Goal: Task Accomplishment & Management: Complete application form

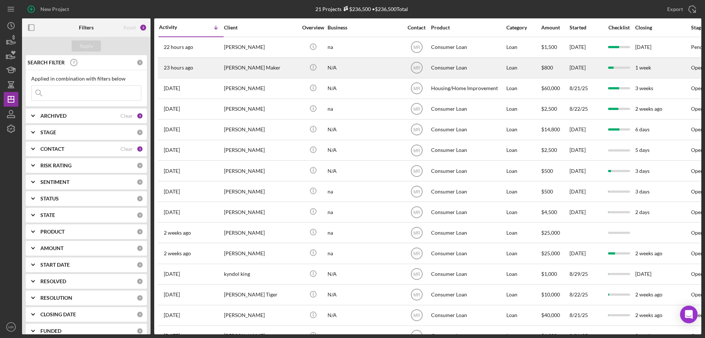
click at [276, 66] on div "[PERSON_NAME] Maker" at bounding box center [260, 67] width 73 height 19
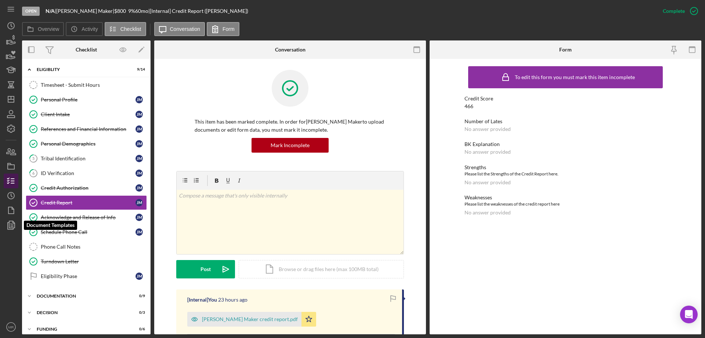
scroll to position [6, 0]
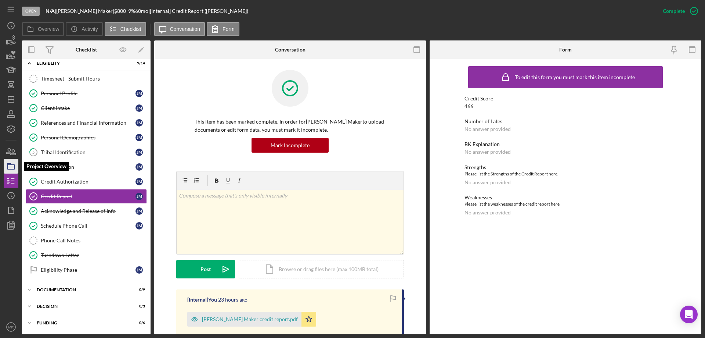
click at [11, 169] on rect "button" at bounding box center [11, 167] width 7 height 4
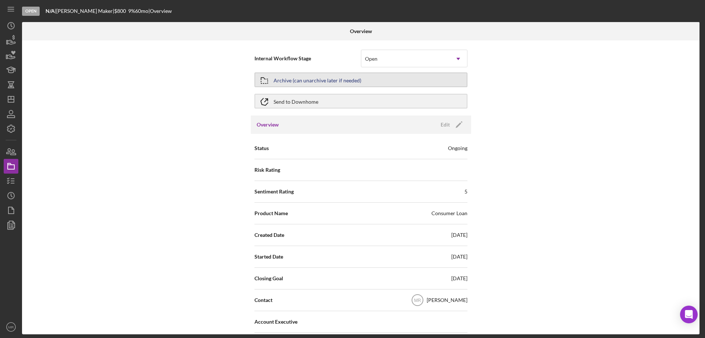
click at [343, 79] on div "Archive (can unarchive later if needed)" at bounding box center [318, 79] width 88 height 13
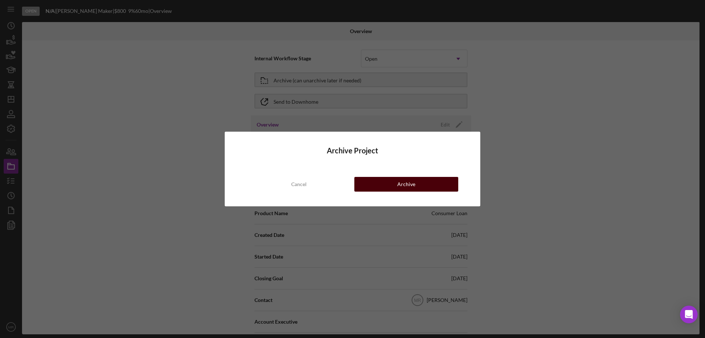
click at [414, 183] on div "Archive" at bounding box center [407, 184] width 18 height 15
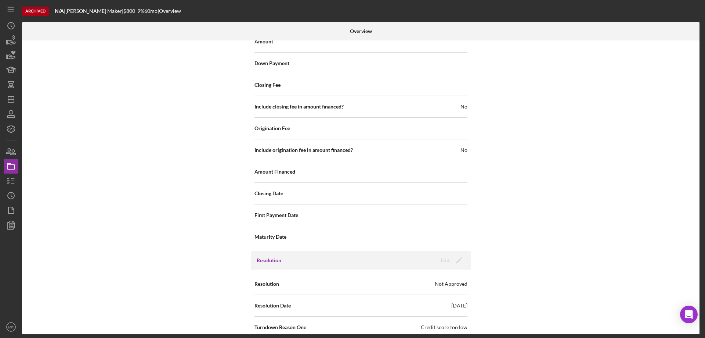
scroll to position [827, 0]
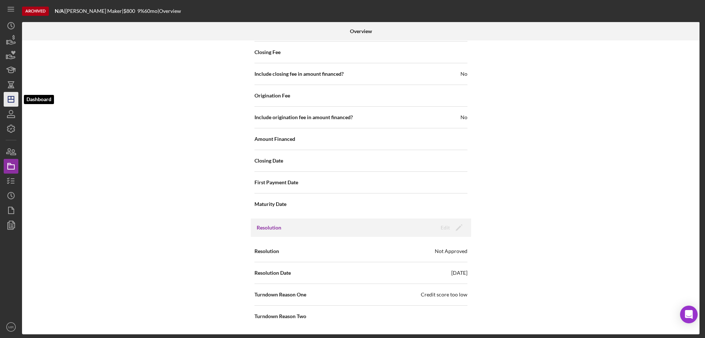
click at [10, 97] on polygon "button" at bounding box center [11, 99] width 6 height 6
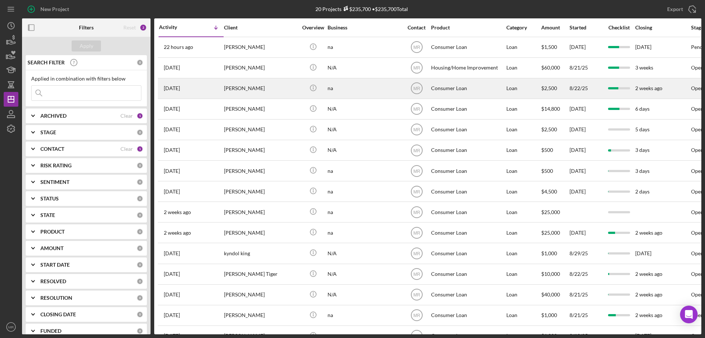
click at [388, 89] on div "na" at bounding box center [364, 88] width 73 height 19
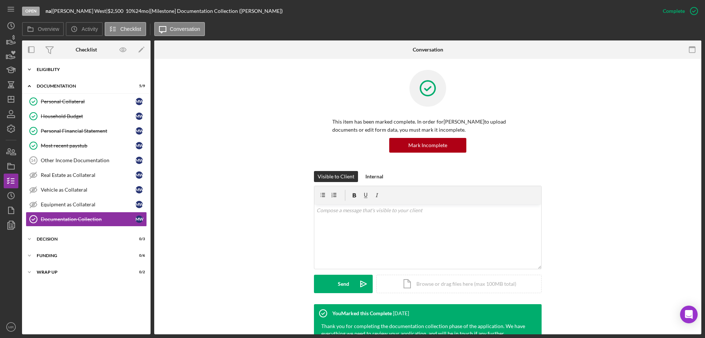
click at [54, 68] on div "Eligiblity" at bounding box center [89, 69] width 105 height 4
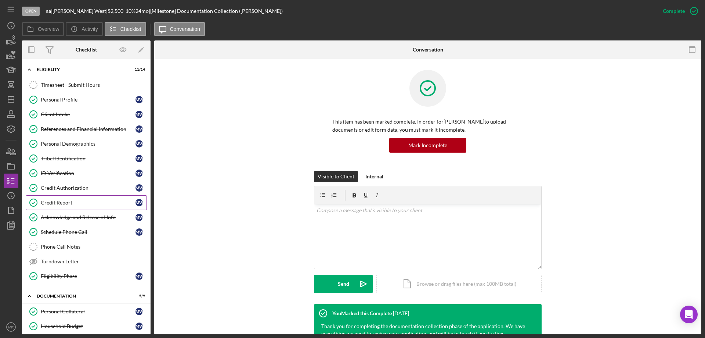
click at [62, 200] on div "Credit Report" at bounding box center [88, 202] width 95 height 6
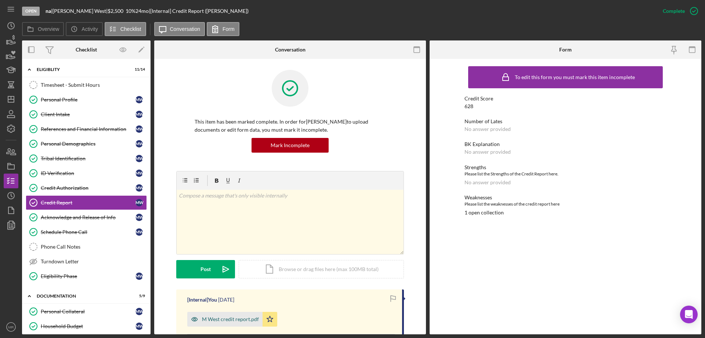
click at [224, 317] on div "M West credit report.pdf" at bounding box center [230, 319] width 57 height 6
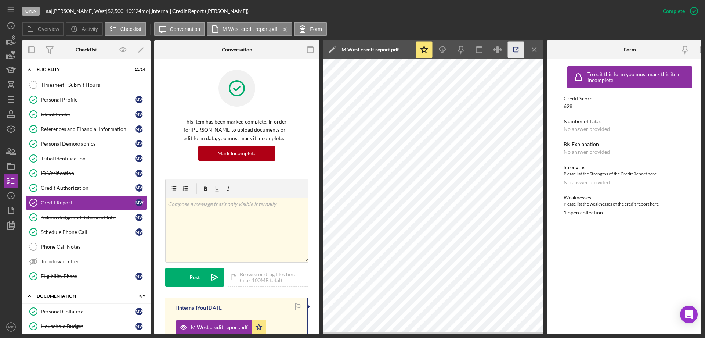
click at [518, 49] on icon "button" at bounding box center [516, 50] width 17 height 17
click at [8, 162] on icon "button" at bounding box center [11, 166] width 18 height 18
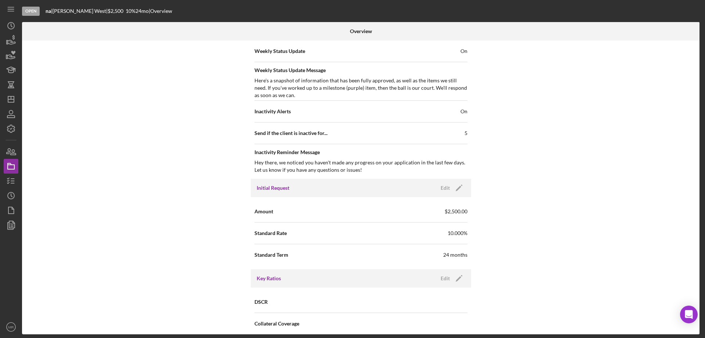
scroll to position [367, 0]
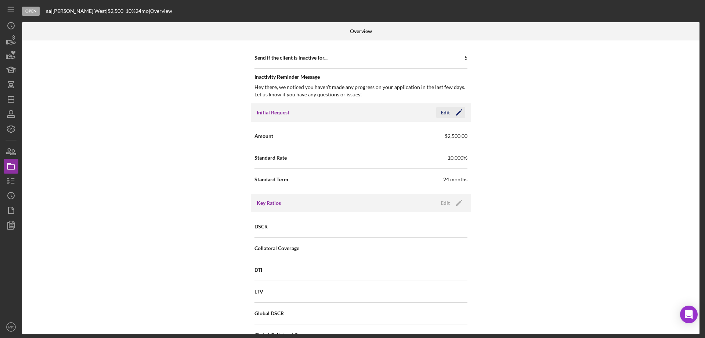
click at [445, 112] on div "Edit" at bounding box center [445, 112] width 9 height 11
click at [404, 114] on div "Cancel" at bounding box center [409, 112] width 15 height 11
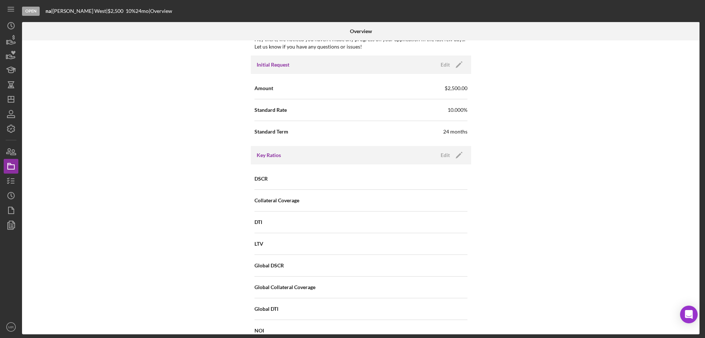
scroll to position [551, 0]
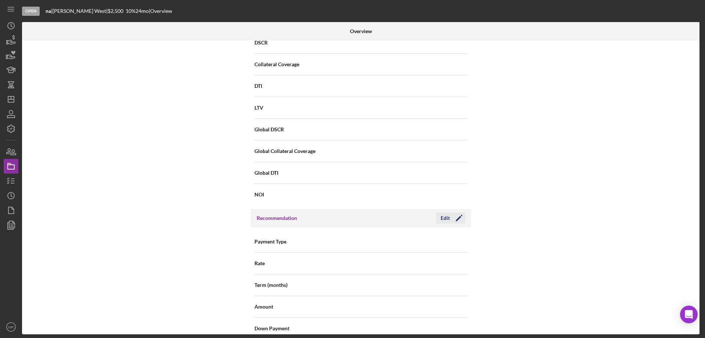
click at [458, 215] on icon "Icon/Edit" at bounding box center [459, 218] width 18 height 18
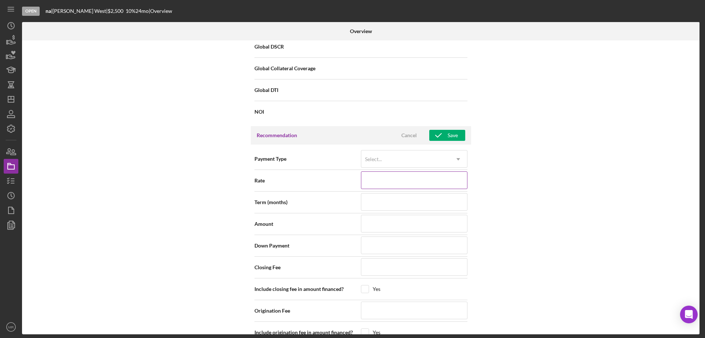
scroll to position [661, 0]
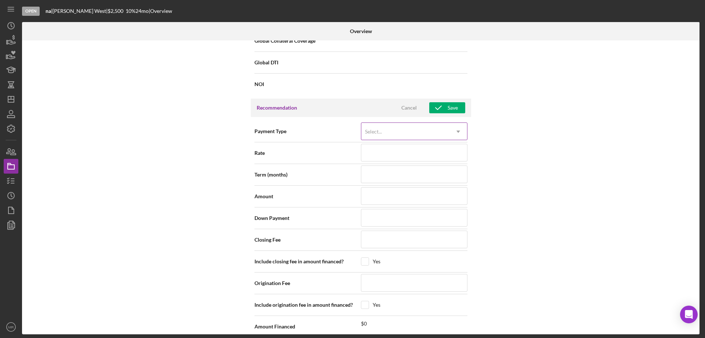
click at [428, 131] on div "Select..." at bounding box center [406, 131] width 88 height 17
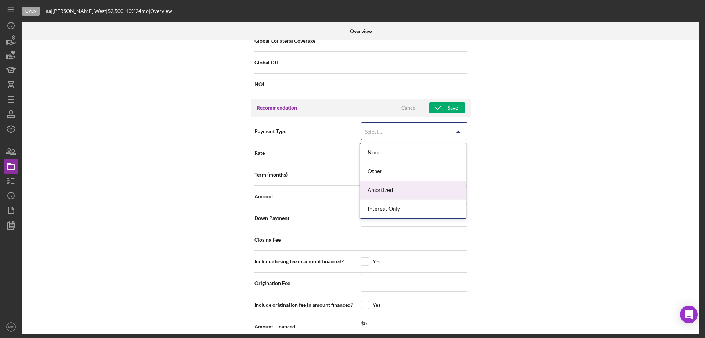
click at [418, 191] on div "Amortized" at bounding box center [413, 190] width 106 height 19
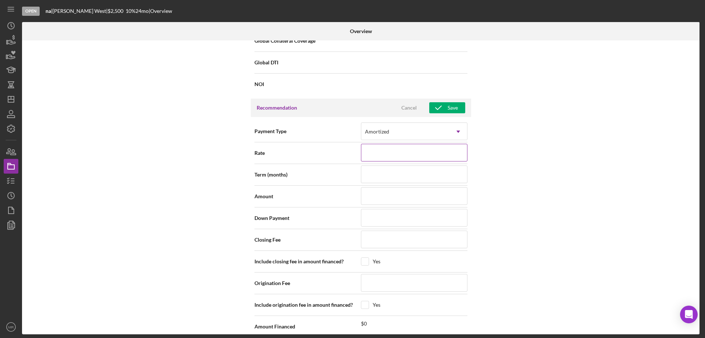
drag, startPoint x: 407, startPoint y: 157, endPoint x: 415, endPoint y: 159, distance: 8.5
click at [407, 157] on input at bounding box center [414, 153] width 107 height 18
type input "1%"
type input "10%"
type input "10.%"
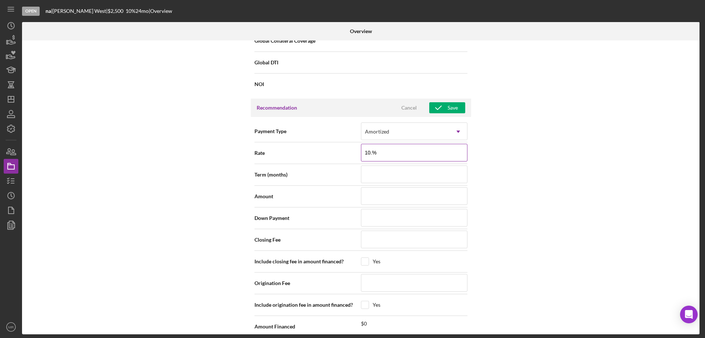
type input "10.3%"
type input "10.35%"
type input "10.3%"
type input "10.%"
type input "10.5%"
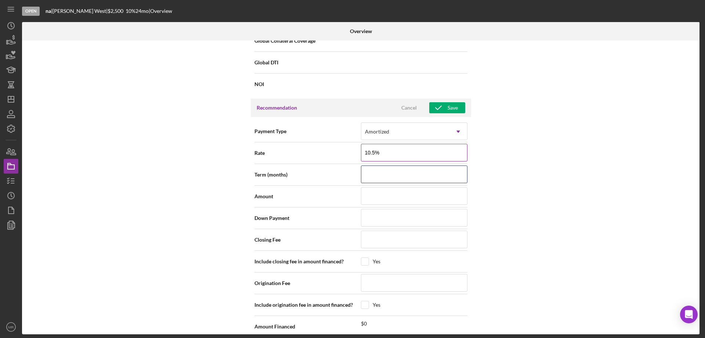
type input "10.500%"
type input "4"
type input "48"
type input "$3"
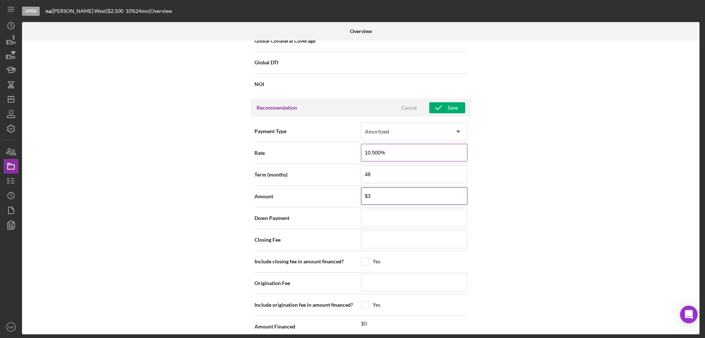
type input "$36"
type input "$3"
type input "$35"
type input "$350"
type input "$3,500"
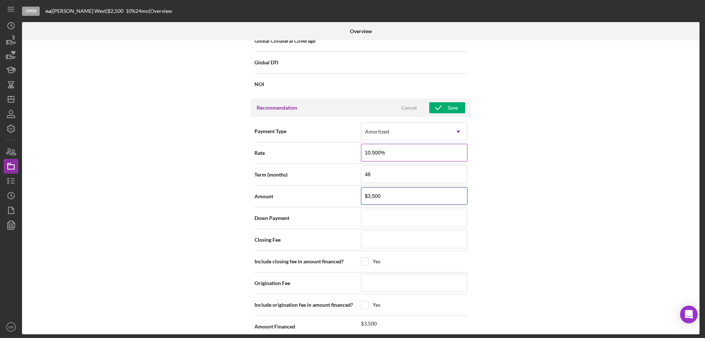
type input "$3,500"
type input "$0"
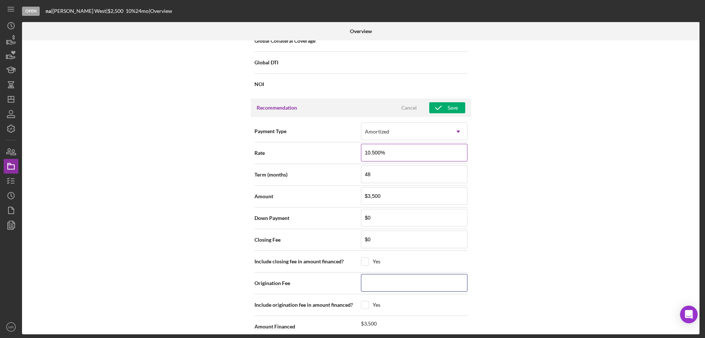
type input "$0"
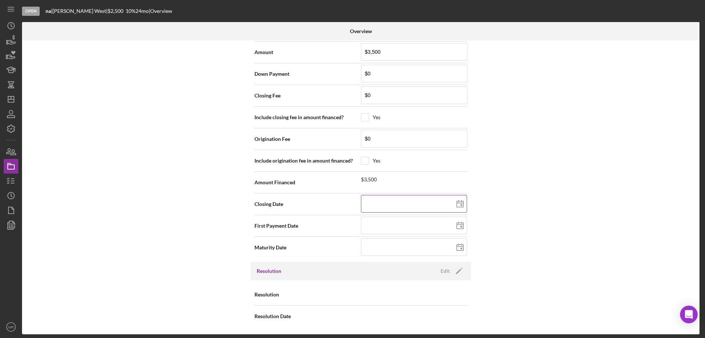
click at [460, 200] on icon at bounding box center [460, 204] width 18 height 18
type input "09/23/2025"
type input "2025-09-23"
click at [460, 224] on line at bounding box center [460, 224] width 7 height 0
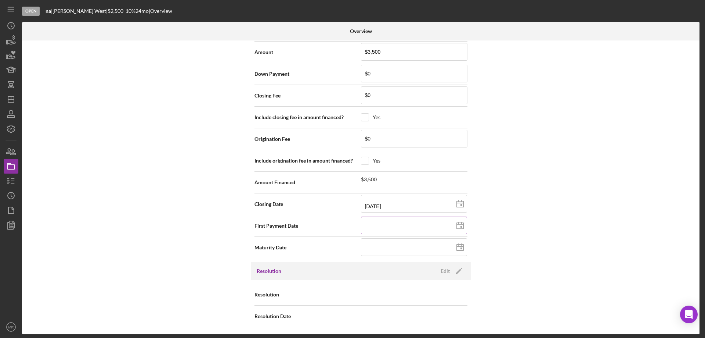
type input "10/17/2025"
type input "2025-10-17"
type input "11/17/2025"
type input "2025-11-17"
type input "11/15/2025"
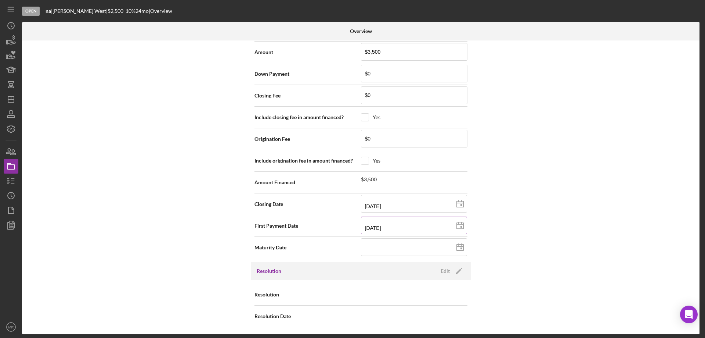
type input "2025-11-15"
click at [460, 245] on icon at bounding box center [460, 247] width 18 height 18
drag, startPoint x: 381, startPoint y: 243, endPoint x: 487, endPoint y: 260, distance: 107.1
click at [381, 243] on input at bounding box center [414, 247] width 106 height 18
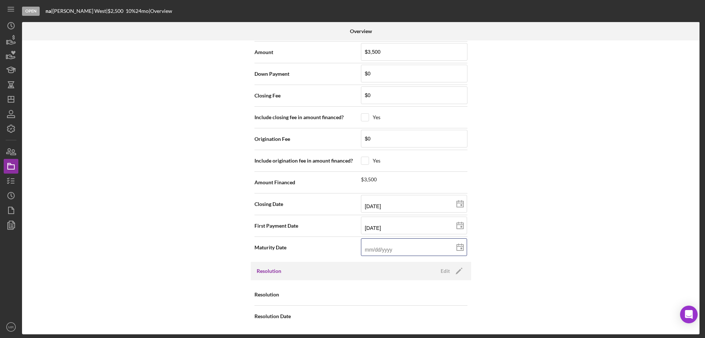
type input "1m/dd/yyyy"
type input "10/dd/yyyy"
type input "10/1d/yyyy"
type input "10/15/yyyy"
type input "10/15/2yyy"
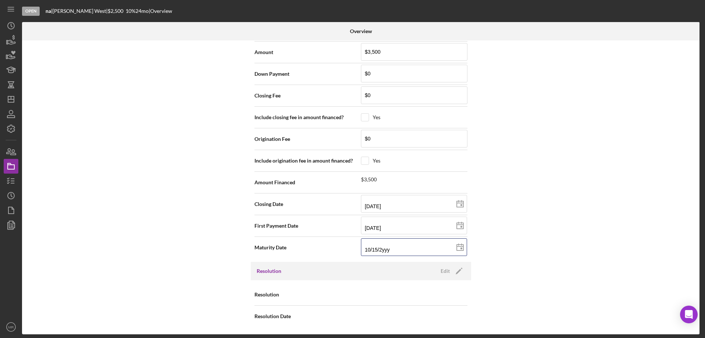
type input "10/15/20yy"
type input "10/15/202y"
type input "10/15/2029"
type input "2029-10-15"
type input "10/15/2029"
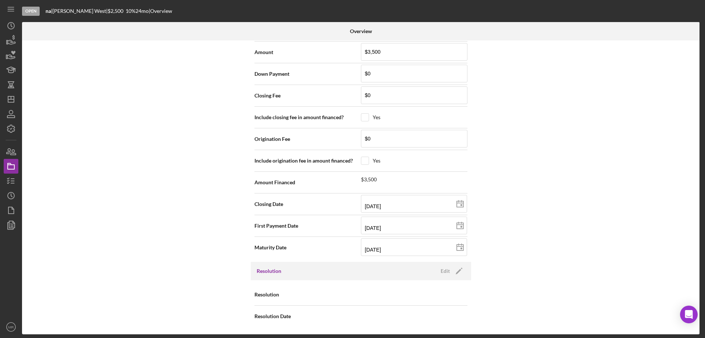
click at [500, 241] on div "Internal Workflow Stage Open Icon/Dropdown Arrow Archive (can unarchive later i…" at bounding box center [361, 187] width 678 height 294
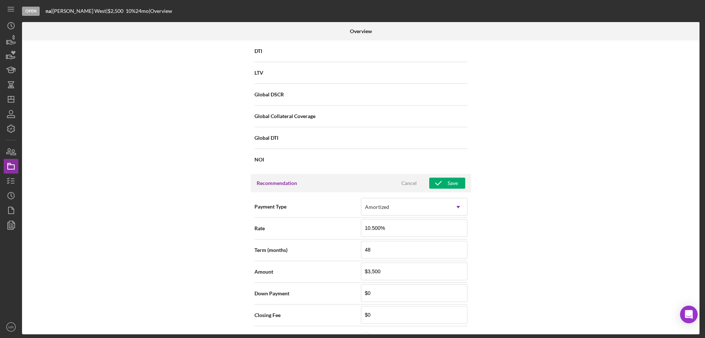
scroll to position [585, 0]
click at [453, 181] on div "Save" at bounding box center [453, 184] width 10 height 11
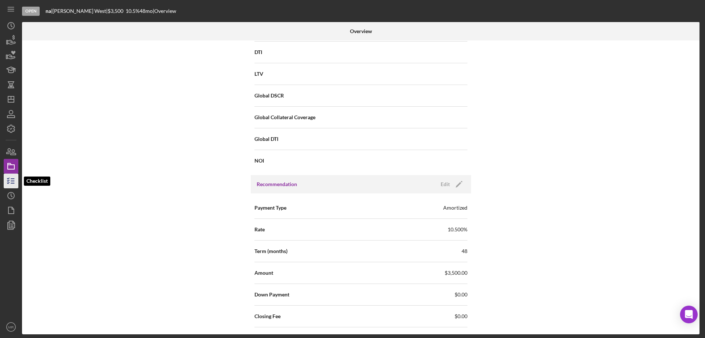
click at [10, 182] on icon "button" at bounding box center [11, 181] width 18 height 18
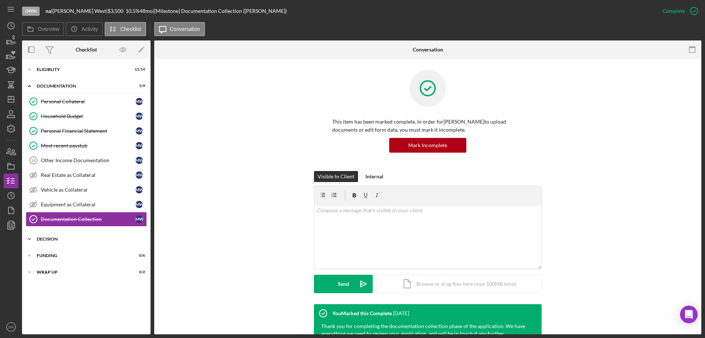
click at [49, 238] on div "Decision" at bounding box center [89, 239] width 105 height 4
click at [66, 253] on div "Credit Memo Prep" at bounding box center [94, 254] width 106 height 6
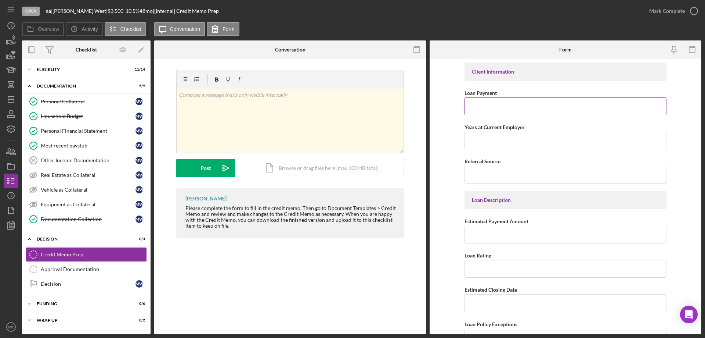
drag, startPoint x: 488, startPoint y: 104, endPoint x: 501, endPoint y: 102, distance: 13.0
click at [490, 105] on input "Loan Payment" at bounding box center [566, 106] width 202 height 18
type input "$89.61"
type input "B"
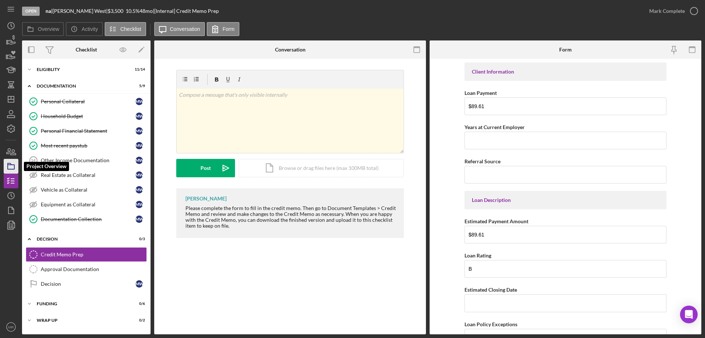
click at [8, 165] on polygon "button" at bounding box center [10, 163] width 4 height 1
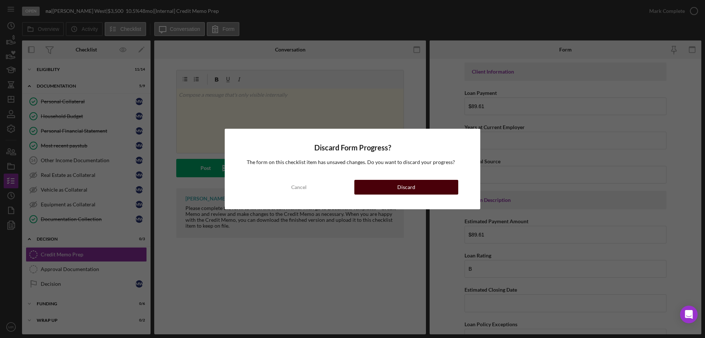
click at [438, 185] on button "Discard" at bounding box center [407, 187] width 104 height 15
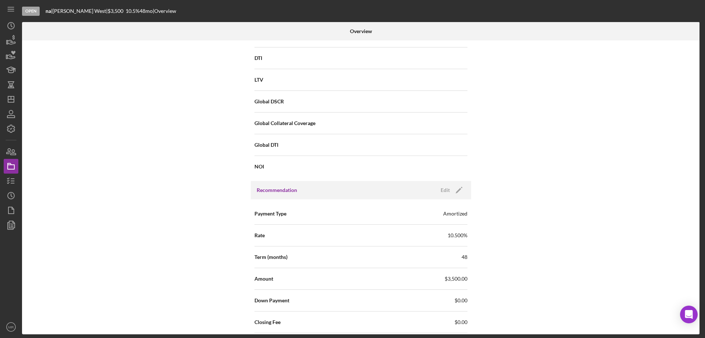
scroll to position [588, 0]
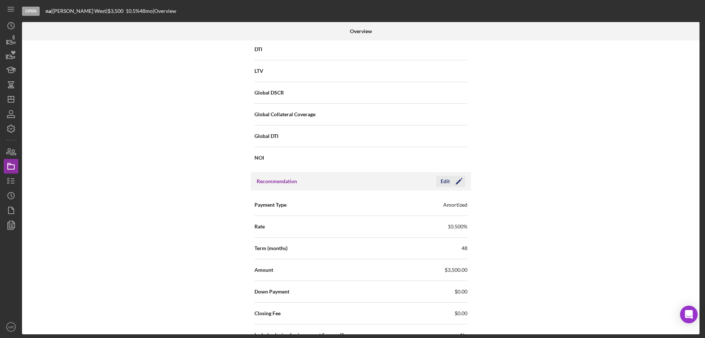
click at [447, 180] on div "Edit" at bounding box center [445, 181] width 9 height 11
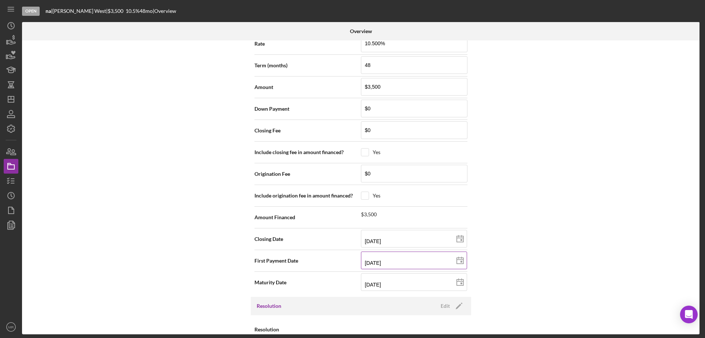
scroll to position [805, 0]
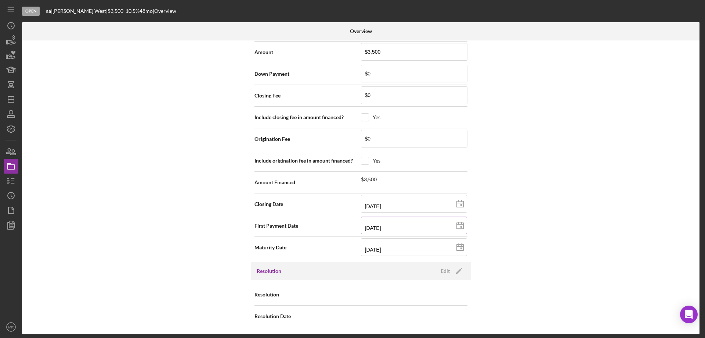
click at [460, 223] on icon at bounding box center [460, 225] width 18 height 18
type input "2025-11-07"
type input "11/07/2025"
click at [461, 247] on rect at bounding box center [462, 248] width 2 height 2
drag, startPoint x: 364, startPoint y: 248, endPoint x: 398, endPoint y: 245, distance: 33.2
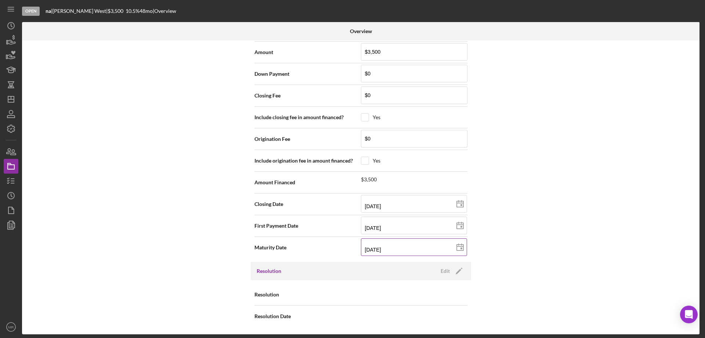
click at [398, 245] on input "10/15/2029" at bounding box center [414, 247] width 106 height 18
type input "0m/dd/yyyy"
type input "06/dd/yyyy"
type input "06/2d/yyyy"
type input "06/29/yyyy"
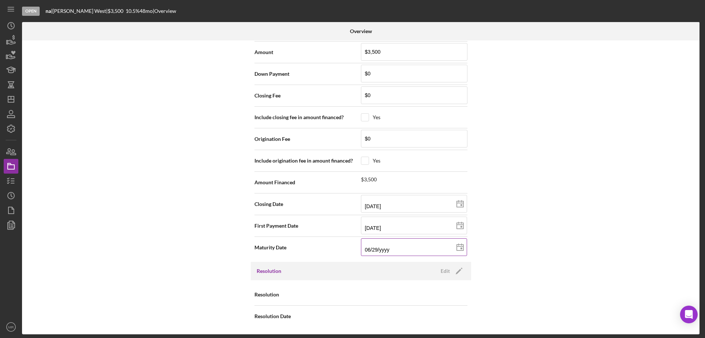
type input "06/29/2yyy"
type input "06/29/20yy"
type input "06/29/202y"
type input "06/29/2029"
type input "2029-06-29"
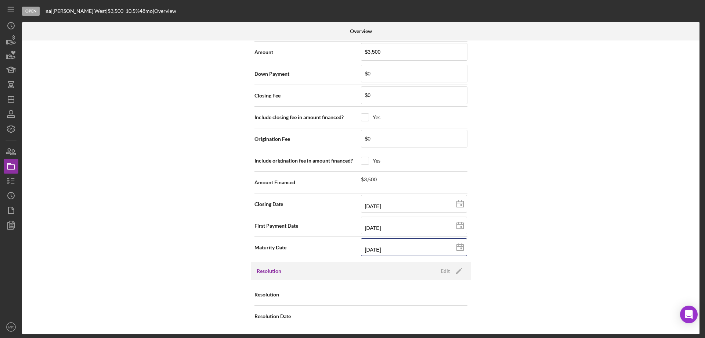
type input "06/29/2029"
drag, startPoint x: 597, startPoint y: 205, endPoint x: 594, endPoint y: 211, distance: 7.4
click at [594, 211] on div "Internal Workflow Stage Open Icon/Dropdown Arrow Archive (can unarchive later i…" at bounding box center [361, 187] width 678 height 294
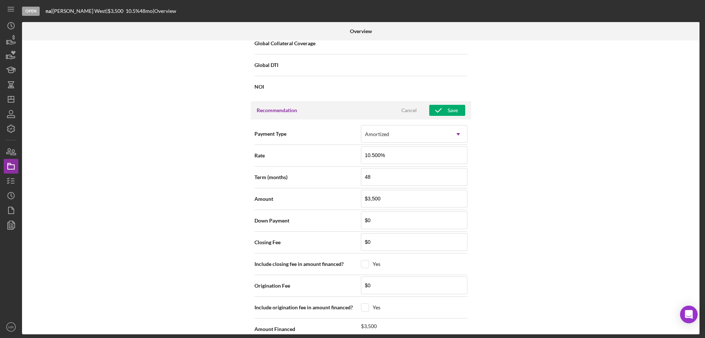
scroll to position [658, 0]
click at [456, 114] on div "Save" at bounding box center [453, 110] width 10 height 11
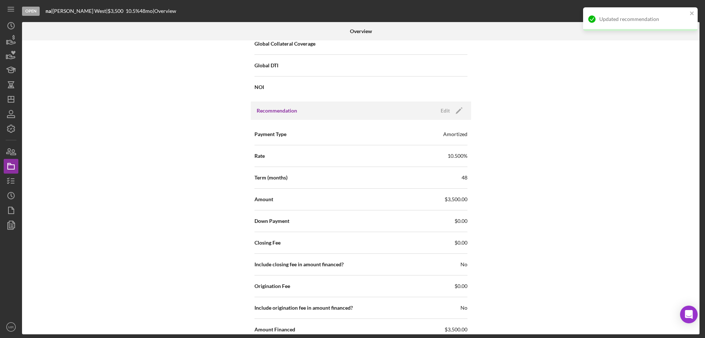
click at [580, 165] on div "Internal Workflow Stage Open Icon/Dropdown Arrow Archive (can unarchive later i…" at bounding box center [361, 187] width 678 height 294
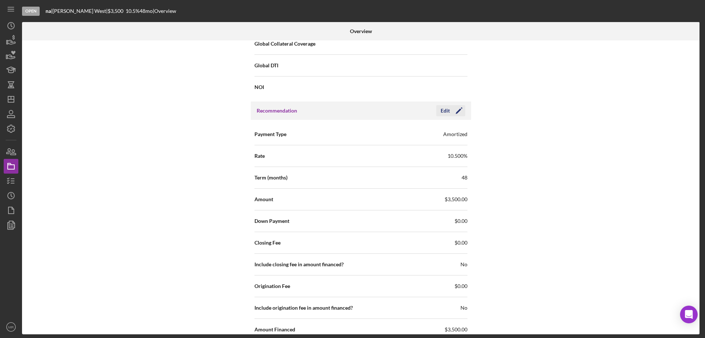
click at [450, 109] on icon "Icon/Edit" at bounding box center [459, 110] width 18 height 18
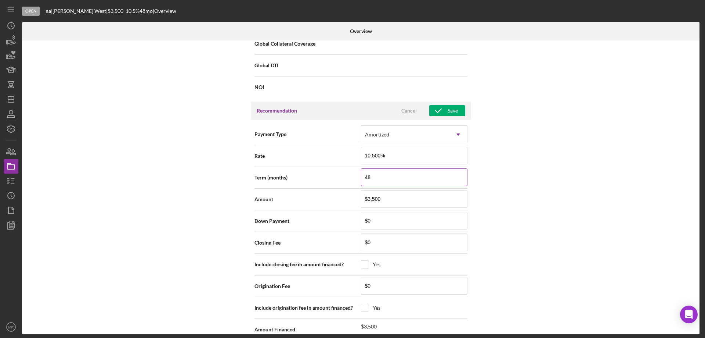
drag, startPoint x: 383, startPoint y: 178, endPoint x: 360, endPoint y: 180, distance: 22.5
click at [361, 180] on input "48" at bounding box center [414, 177] width 107 height 18
type input "96"
drag, startPoint x: 520, startPoint y: 194, endPoint x: 517, endPoint y: 191, distance: 4.4
click at [520, 193] on div "Internal Workflow Stage Open Icon/Dropdown Arrow Archive (can unarchive later i…" at bounding box center [361, 187] width 678 height 294
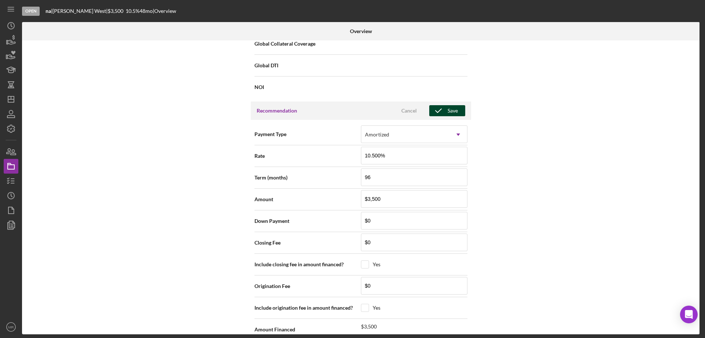
click at [449, 108] on div "Save" at bounding box center [453, 110] width 10 height 11
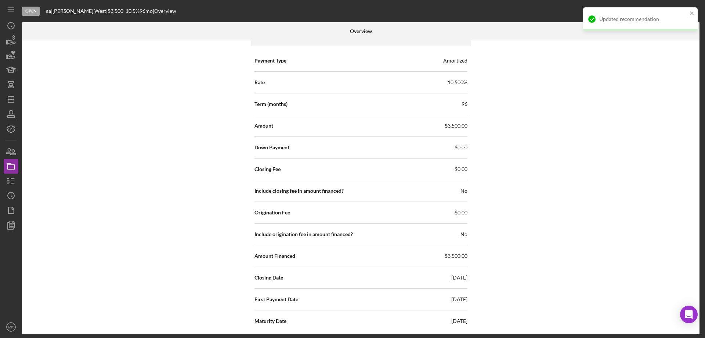
scroll to position [805, 0]
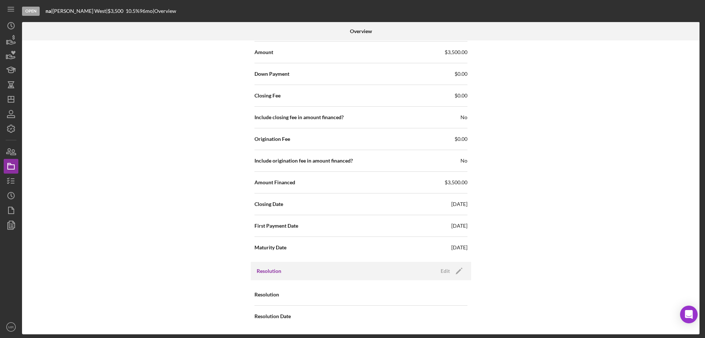
click at [155, 145] on div "Internal Workflow Stage Open Icon/Dropdown Arrow Archive (can unarchive later i…" at bounding box center [361, 187] width 678 height 294
click at [9, 178] on polyline "button" at bounding box center [8, 178] width 2 height 1
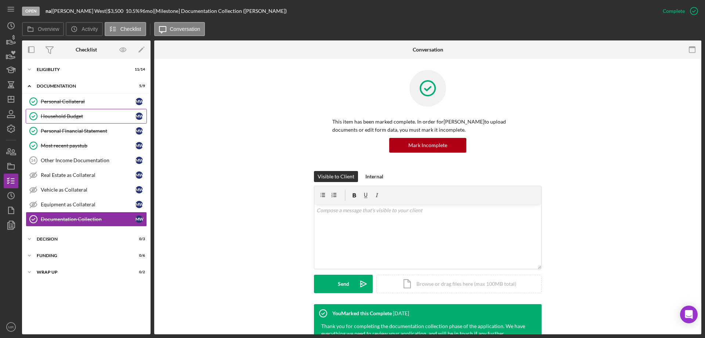
click at [64, 114] on div "Household Budget" at bounding box center [88, 116] width 95 height 6
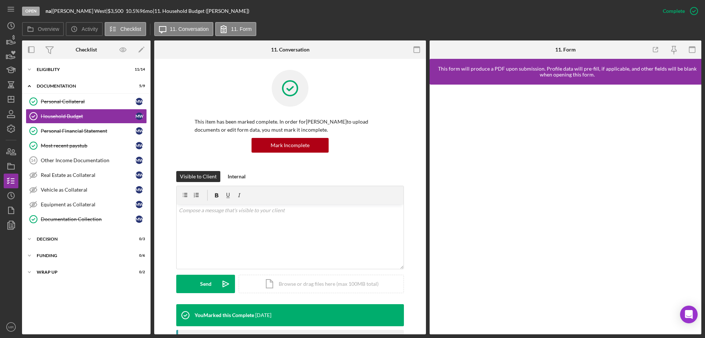
scroll to position [220, 0]
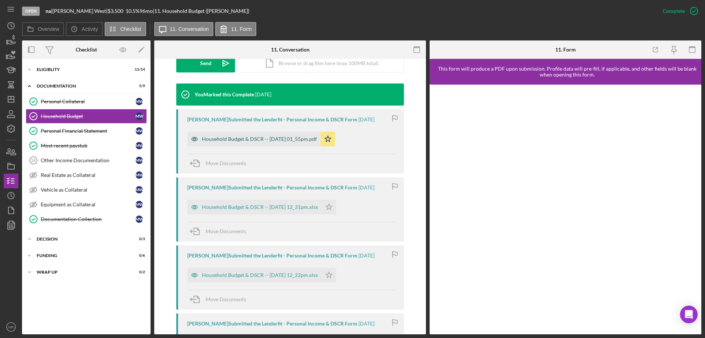
click at [267, 140] on div "Household Budget & DSCR -- [DATE] 01_55pm.pdf" at bounding box center [259, 139] width 115 height 6
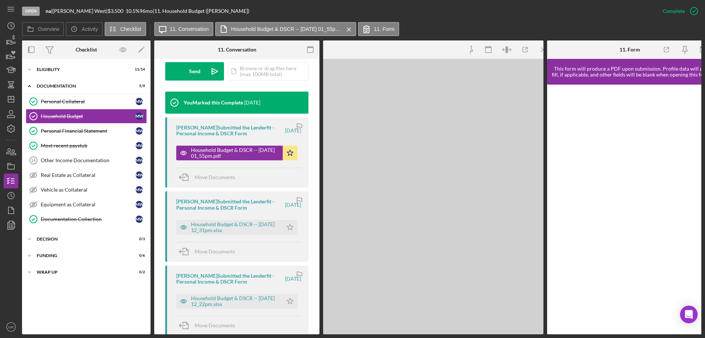
scroll to position [229, 0]
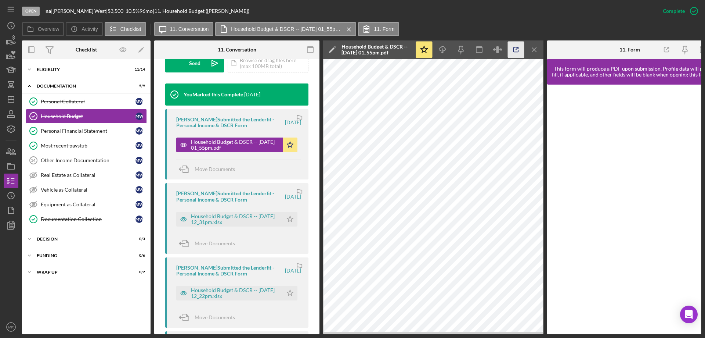
click at [516, 46] on icon "button" at bounding box center [516, 50] width 17 height 17
click at [47, 238] on div "Decision" at bounding box center [89, 239] width 105 height 4
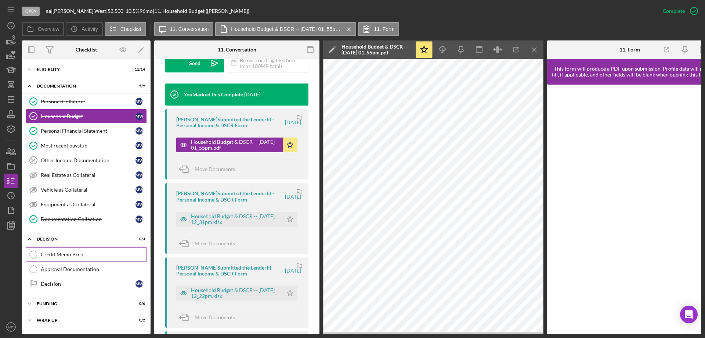
click at [64, 252] on div "Credit Memo Prep" at bounding box center [94, 254] width 106 height 6
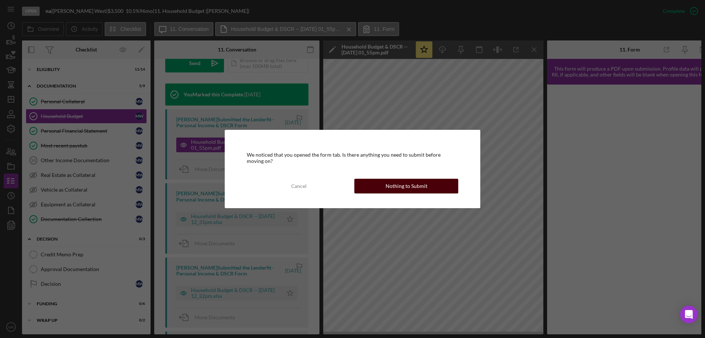
drag, startPoint x: 401, startPoint y: 188, endPoint x: 549, endPoint y: 186, distance: 148.4
click at [402, 187] on div "Nothing to Submit" at bounding box center [407, 186] width 42 height 15
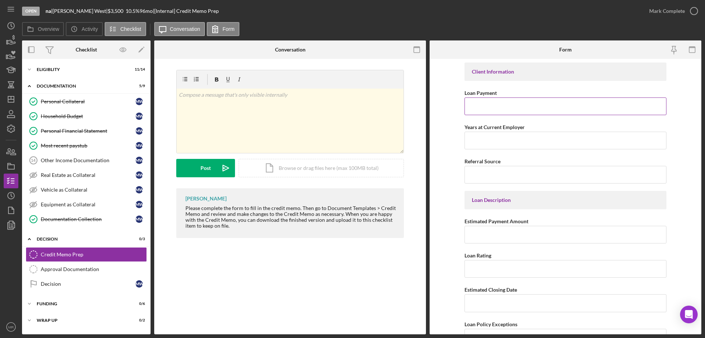
click at [495, 104] on input "Loan Payment" at bounding box center [566, 106] width 202 height 18
click at [493, 102] on input "Loan Payment" at bounding box center [566, 106] width 202 height 18
type input "$75.48"
type input "$4"
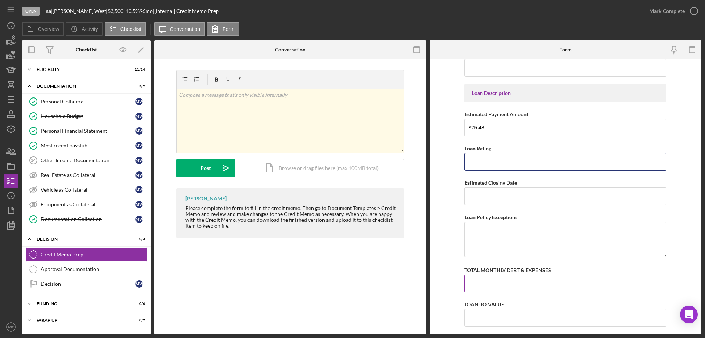
scroll to position [110, 0]
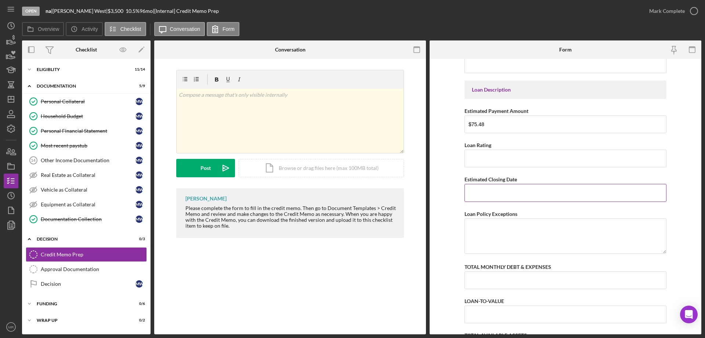
click at [560, 193] on input "Estimated Closing Date" at bounding box center [566, 193] width 202 height 18
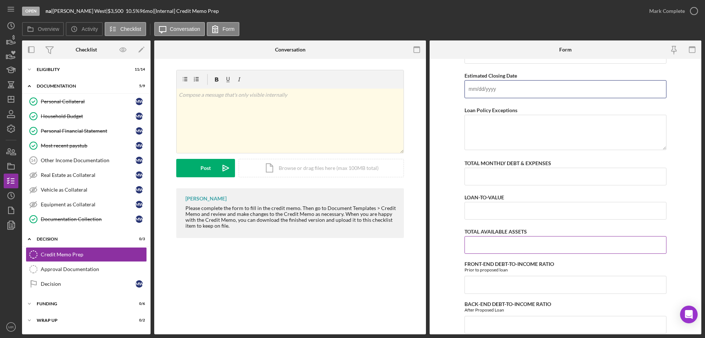
scroll to position [257, 0]
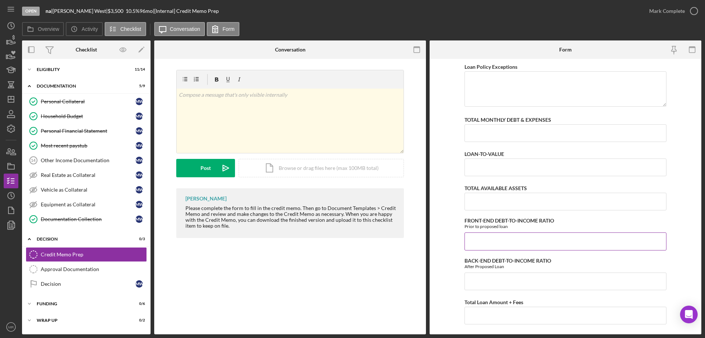
click at [482, 239] on input "FRONT-END DEBT-TO-INCOME RATIO" at bounding box center [566, 241] width 202 height 18
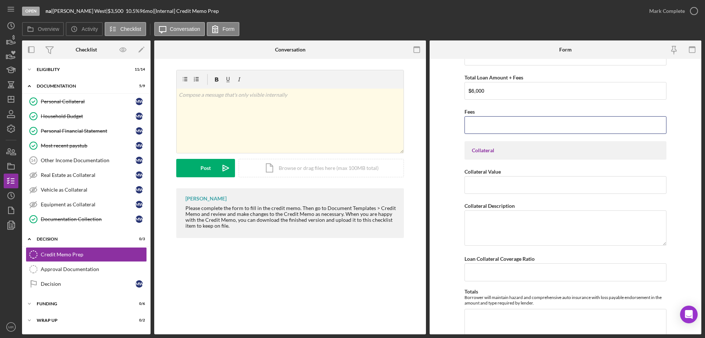
scroll to position [483, 0]
click at [481, 219] on textarea "Collateral Description" at bounding box center [566, 225] width 202 height 35
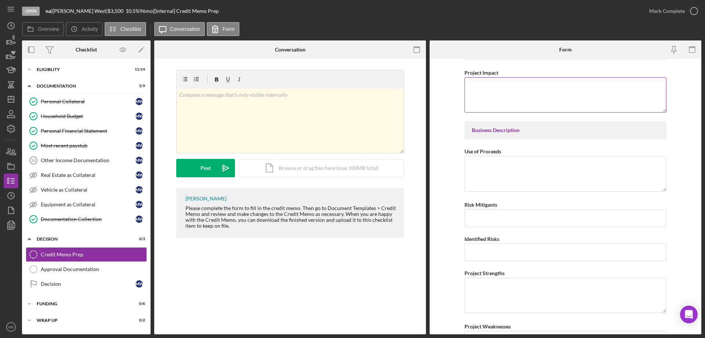
scroll to position [961, 0]
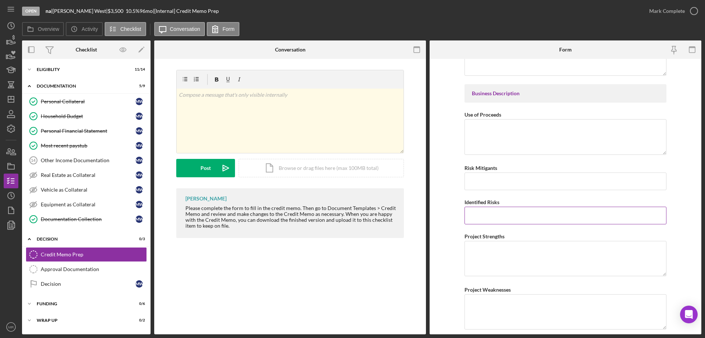
click at [551, 214] on input "Identified Risks" at bounding box center [566, 215] width 202 height 18
click at [477, 178] on input "Risk Mitigants" at bounding box center [566, 181] width 202 height 18
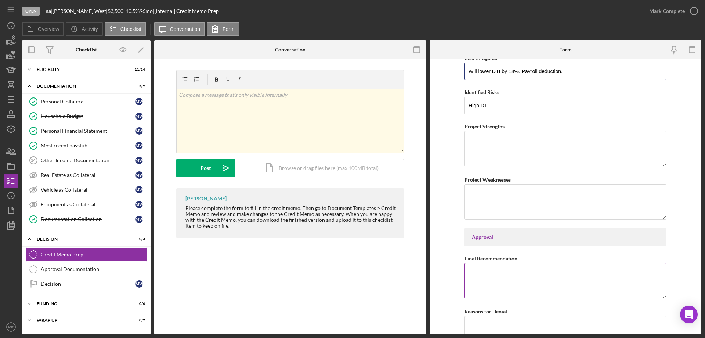
scroll to position [1108, 0]
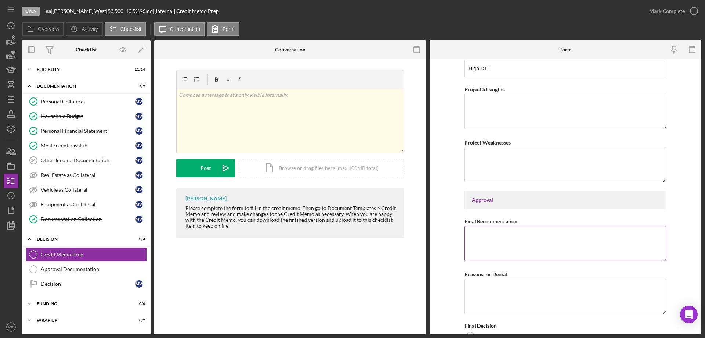
click at [490, 238] on textarea "Final Recommendation" at bounding box center [566, 243] width 202 height 35
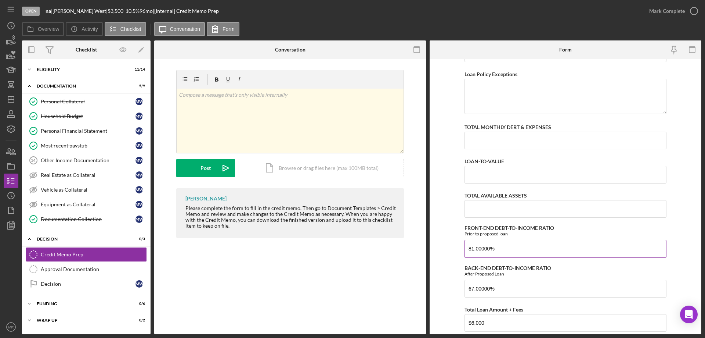
scroll to position [235, 0]
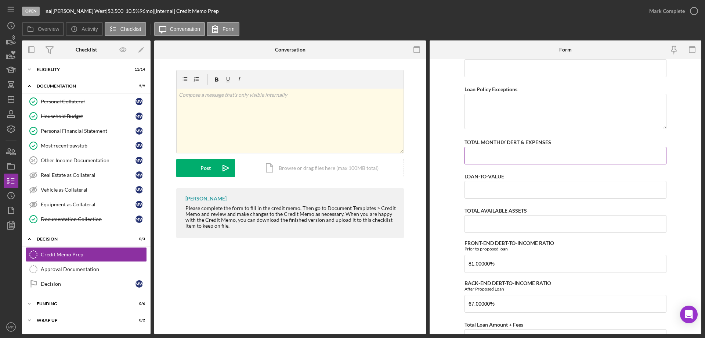
click at [497, 160] on input "TOTAL MONTHLY DEBT & EXPENSES" at bounding box center [566, 156] width 202 height 18
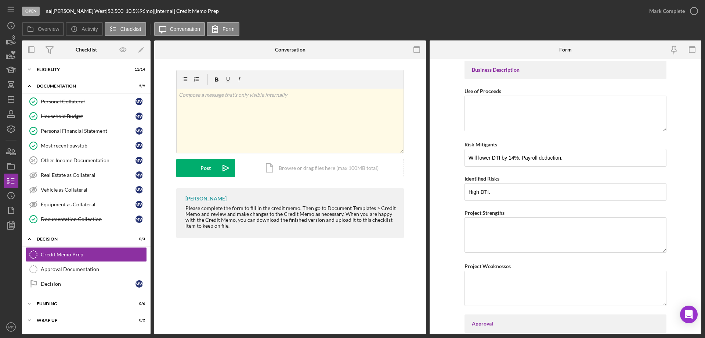
scroll to position [1153, 0]
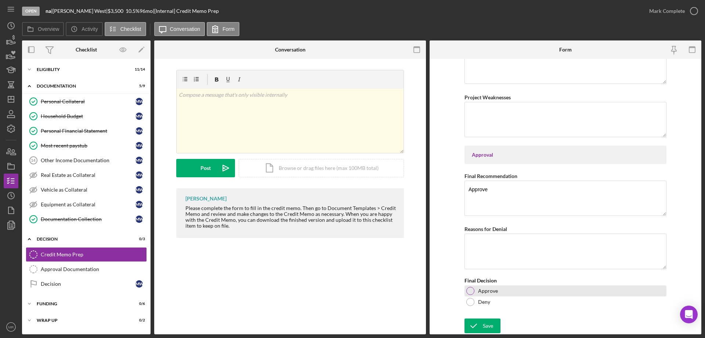
click at [472, 285] on div "Approve" at bounding box center [566, 290] width 202 height 11
click at [482, 323] on button "Save" at bounding box center [483, 325] width 36 height 15
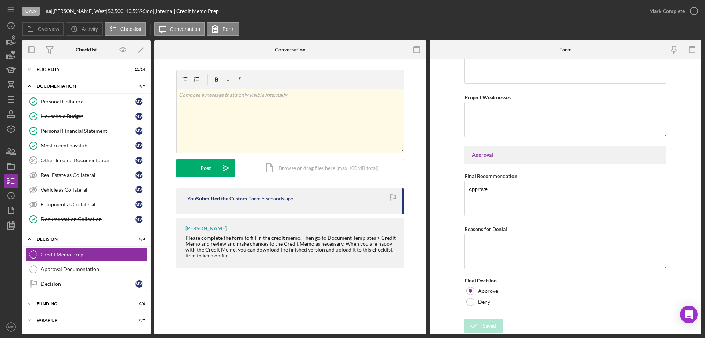
click at [52, 284] on div "Decision" at bounding box center [88, 284] width 95 height 6
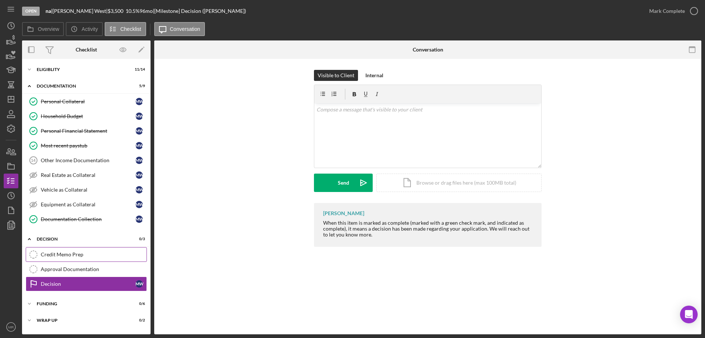
click at [63, 249] on link "Credit Memo Prep Credit Memo Prep" at bounding box center [86, 254] width 121 height 15
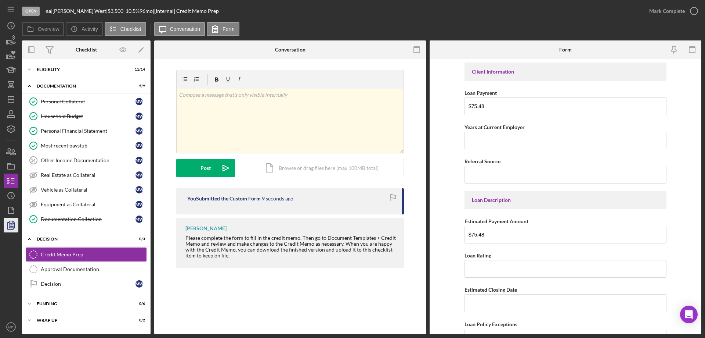
click at [11, 224] on icon "button" at bounding box center [12, 224] width 3 height 3
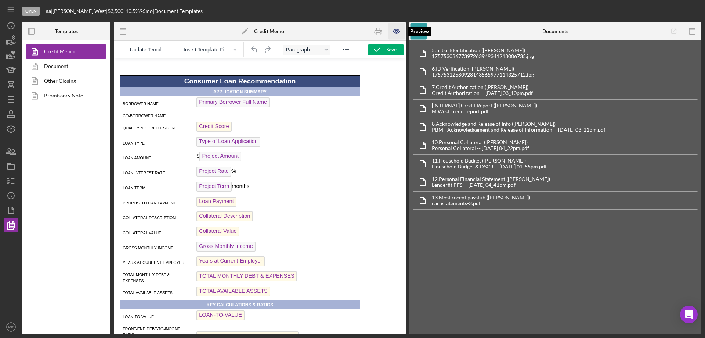
click at [400, 30] on icon "button" at bounding box center [397, 31] width 17 height 17
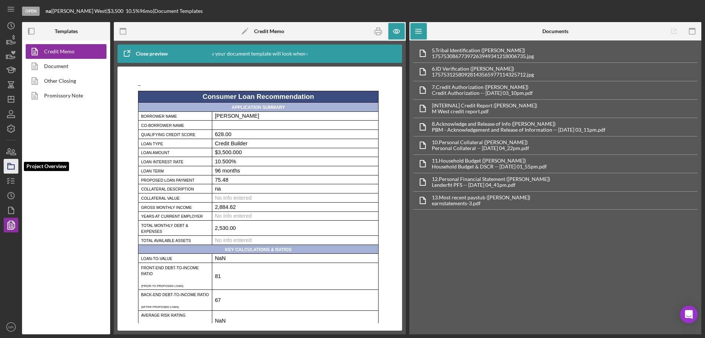
click at [10, 164] on icon "button" at bounding box center [11, 166] width 18 height 18
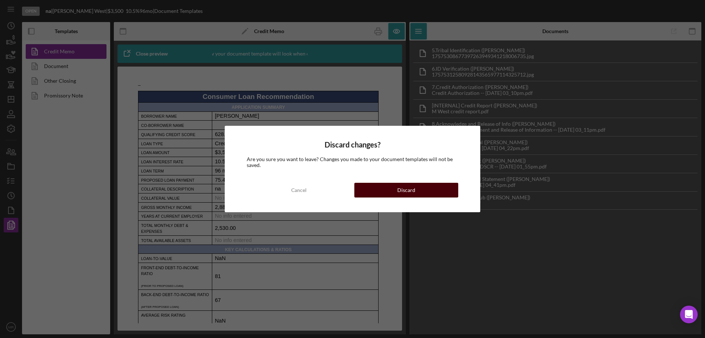
click at [401, 190] on div "Discard" at bounding box center [407, 190] width 18 height 15
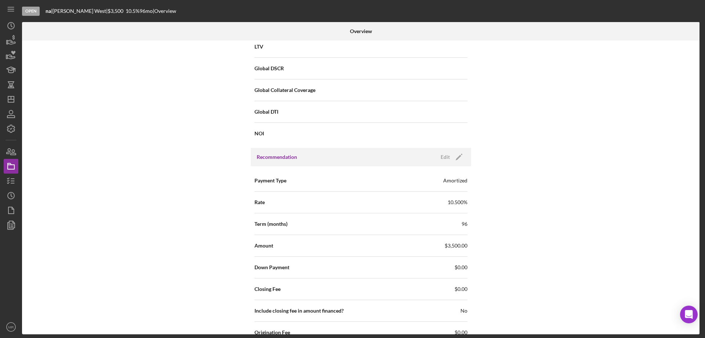
scroll to position [625, 0]
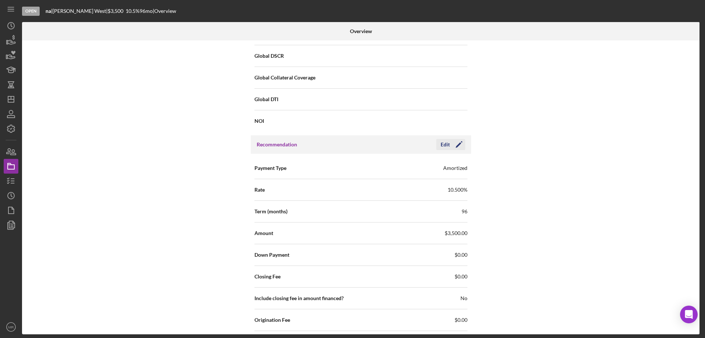
click at [445, 144] on div "Edit" at bounding box center [445, 144] width 9 height 11
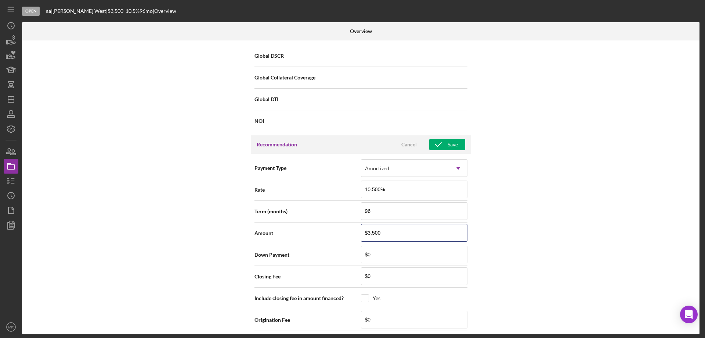
drag, startPoint x: 387, startPoint y: 232, endPoint x: 355, endPoint y: 242, distance: 33.9
click at [355, 242] on div "Amount $3,500" at bounding box center [361, 233] width 213 height 22
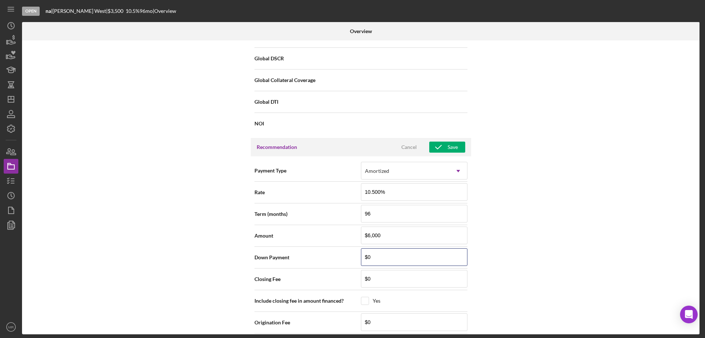
scroll to position [622, 0]
drag, startPoint x: 449, startPoint y: 151, endPoint x: 458, endPoint y: 152, distance: 8.8
click at [449, 151] on div "Save" at bounding box center [453, 147] width 10 height 11
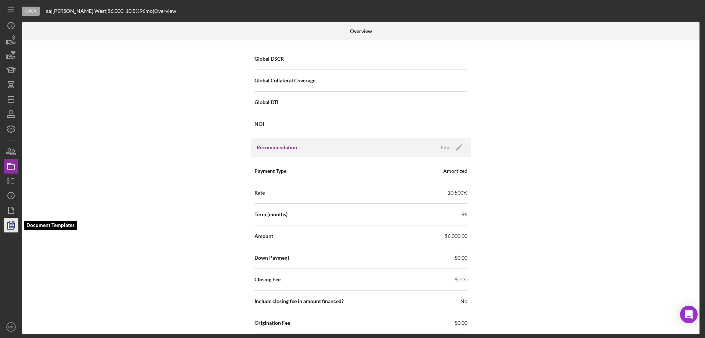
click at [9, 223] on polygon "button" at bounding box center [12, 224] width 6 height 7
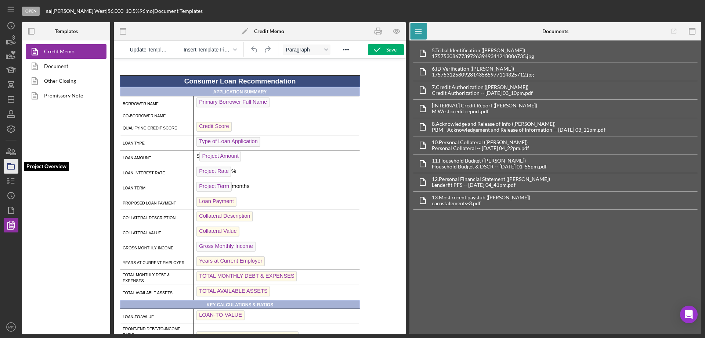
click at [10, 163] on icon "button" at bounding box center [11, 166] width 18 height 18
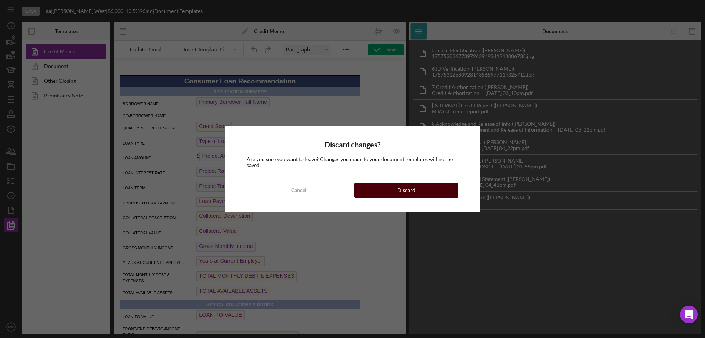
click at [407, 185] on div "Discard" at bounding box center [407, 190] width 18 height 15
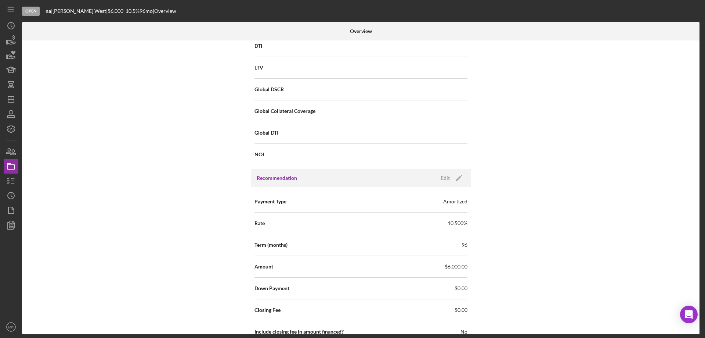
scroll to position [661, 0]
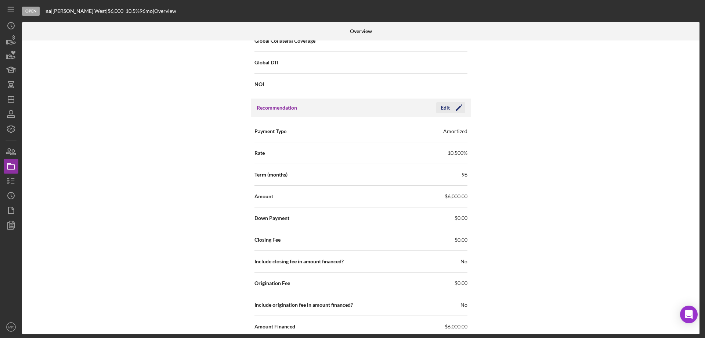
click at [447, 107] on div "Edit" at bounding box center [445, 107] width 9 height 11
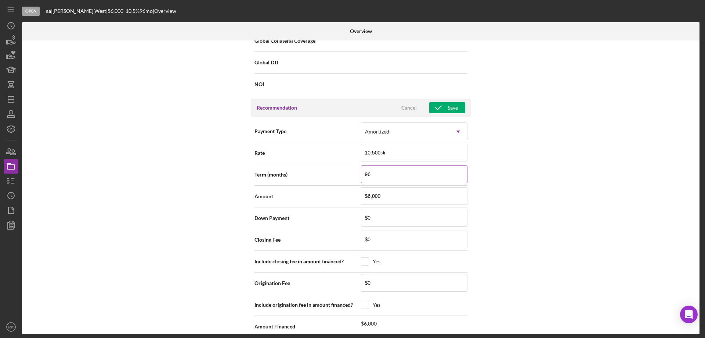
click at [391, 172] on input "96" at bounding box center [414, 174] width 107 height 18
drag, startPoint x: 449, startPoint y: 105, endPoint x: 543, endPoint y: 123, distance: 95.4
click at [450, 105] on div "Save" at bounding box center [453, 107] width 10 height 11
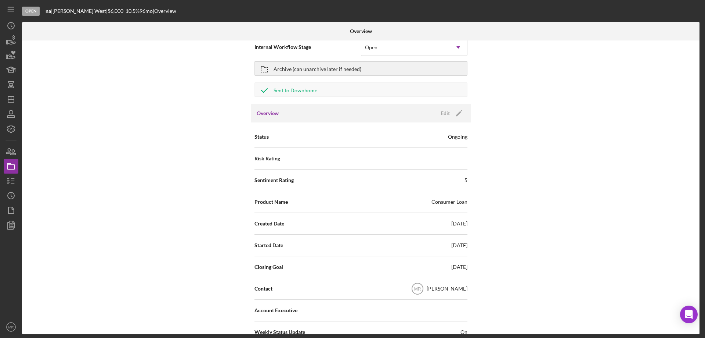
scroll to position [0, 0]
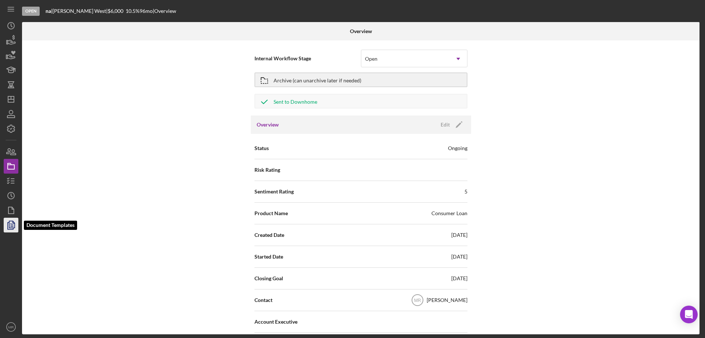
click at [8, 222] on polyline "button" at bounding box center [11, 225] width 6 height 7
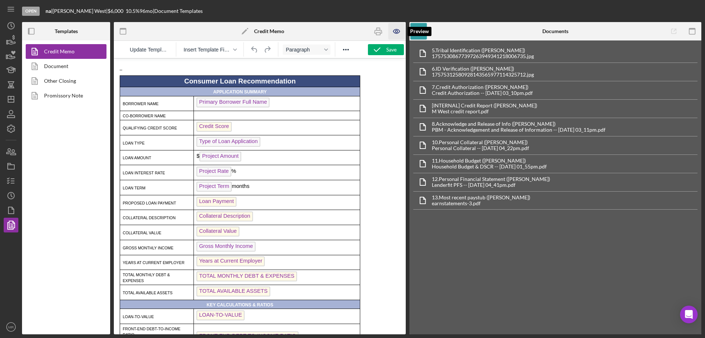
click at [394, 31] on icon "button" at bounding box center [397, 31] width 17 height 17
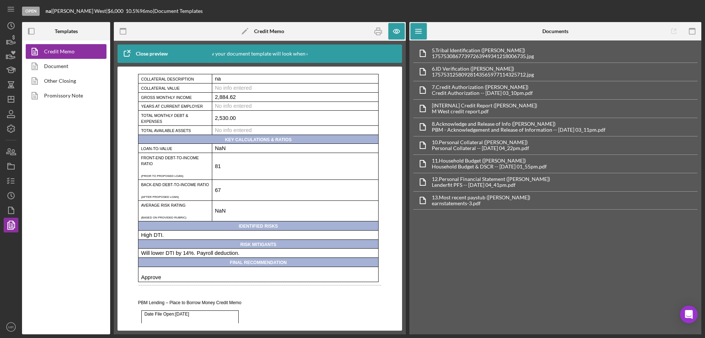
scroll to position [110, 0]
click at [378, 30] on icon "button" at bounding box center [378, 31] width 17 height 17
click at [489, 218] on div "5. Tribal Identification (Melissa West) 17575308677397263949341218006735.jpg 6.…" at bounding box center [556, 187] width 292 height 294
click at [9, 96] on icon "Icon/Dashboard" at bounding box center [11, 99] width 18 height 18
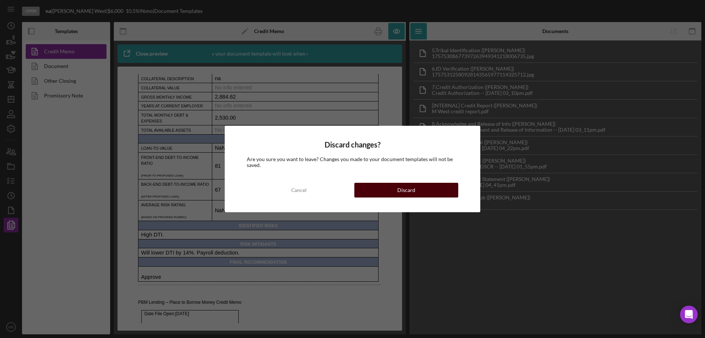
click at [422, 191] on button "Discard" at bounding box center [407, 190] width 104 height 15
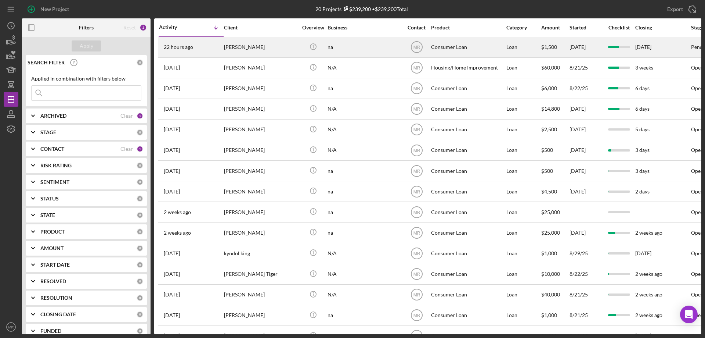
click at [276, 40] on div "Kari Fish" at bounding box center [260, 46] width 73 height 19
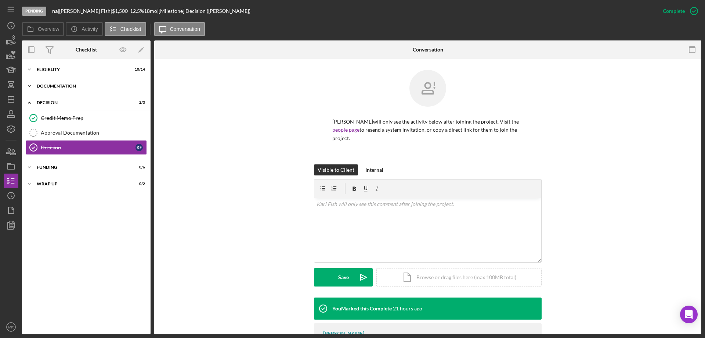
click at [59, 83] on div "Icon/Expander Documentation 5 / 9" at bounding box center [86, 86] width 129 height 15
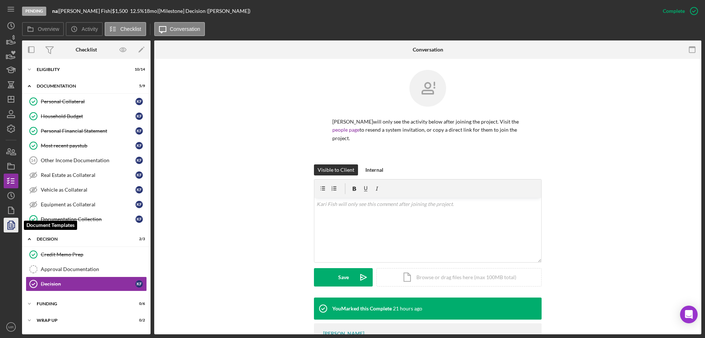
click at [11, 223] on icon "button" at bounding box center [11, 225] width 18 height 18
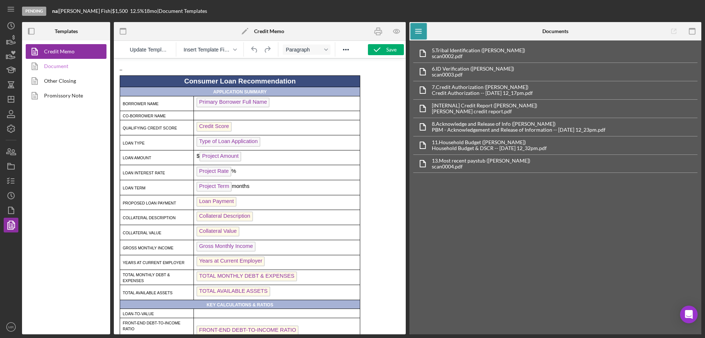
click at [59, 67] on link "Document" at bounding box center [64, 66] width 77 height 15
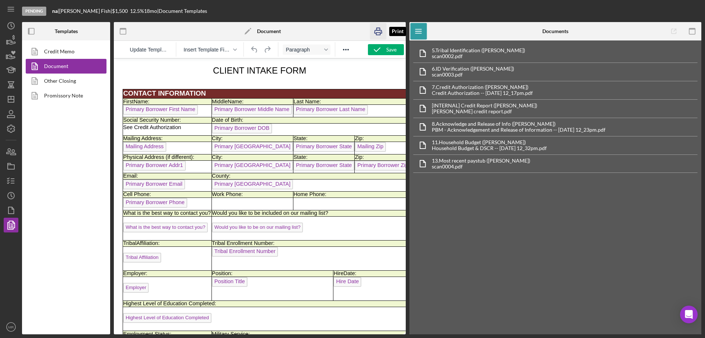
click at [379, 29] on icon "button" at bounding box center [378, 31] width 17 height 17
click at [53, 93] on link "Promissory Note" at bounding box center [64, 95] width 77 height 15
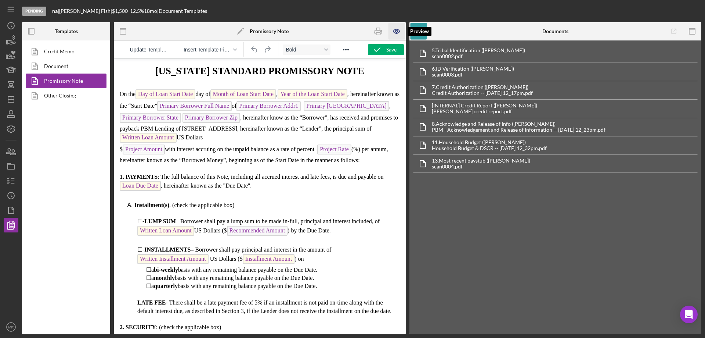
click at [399, 29] on icon "button" at bounding box center [397, 31] width 17 height 17
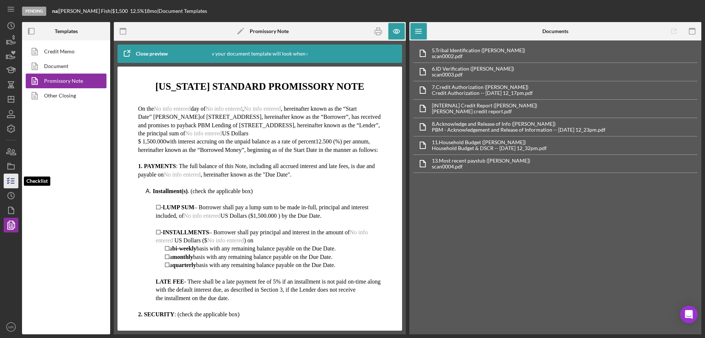
click at [9, 183] on polyline "button" at bounding box center [8, 182] width 2 height 1
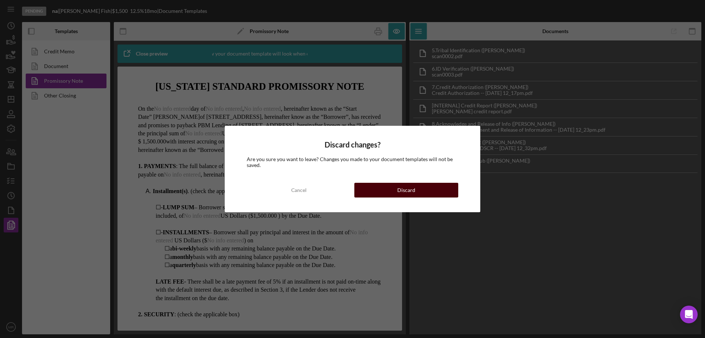
click at [417, 189] on button "Discard" at bounding box center [407, 190] width 104 height 15
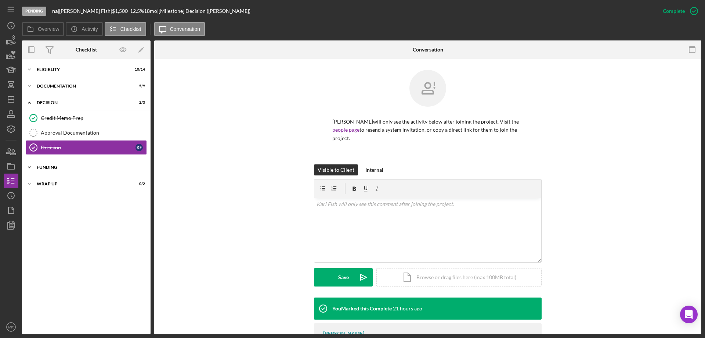
click at [49, 166] on div "Funding" at bounding box center [89, 167] width 105 height 4
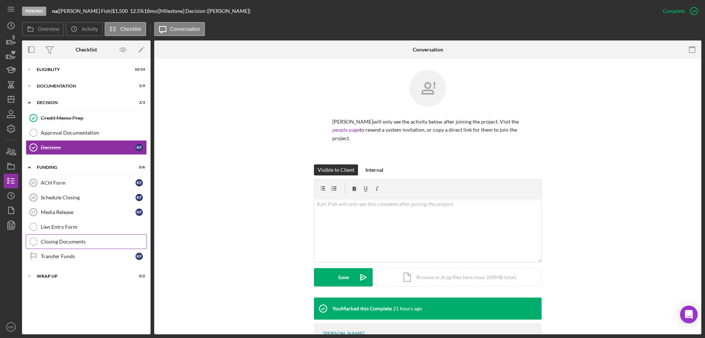
click at [70, 241] on div "Closing Documents" at bounding box center [94, 241] width 106 height 6
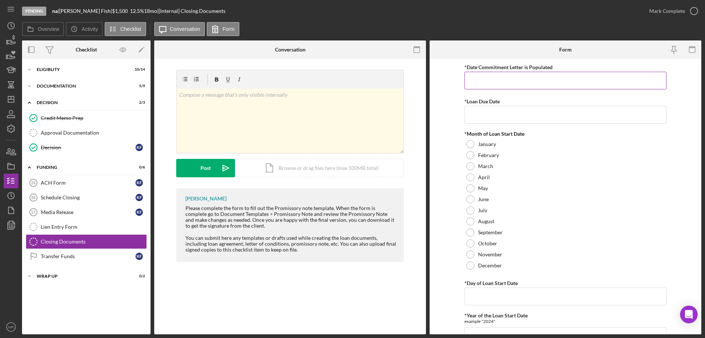
click at [507, 80] on input "*Date Commitment Letter is Populated" at bounding box center [566, 81] width 202 height 18
click at [476, 115] on input "*Loan Due Date" at bounding box center [566, 115] width 202 height 18
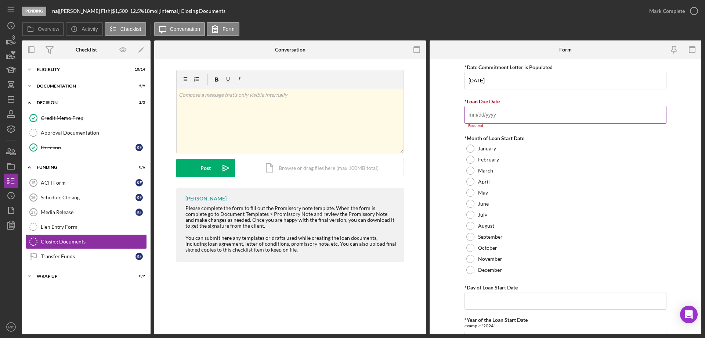
drag, startPoint x: 472, startPoint y: 116, endPoint x: 492, endPoint y: 119, distance: 20.5
click at [473, 116] on input "*Loan Due Date" at bounding box center [566, 115] width 202 height 18
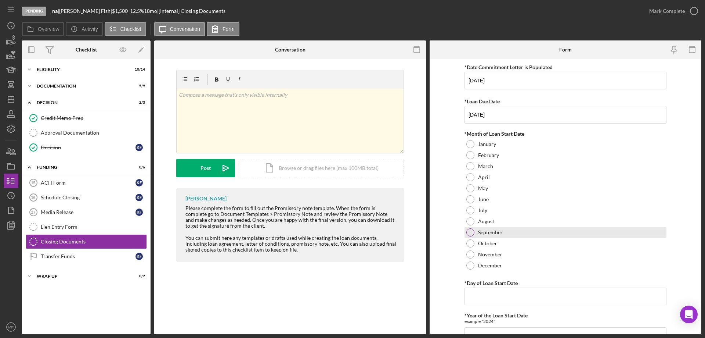
click at [470, 230] on div at bounding box center [471, 232] width 8 height 8
click at [486, 291] on input "*Day of Loan Start Date" at bounding box center [566, 296] width 202 height 18
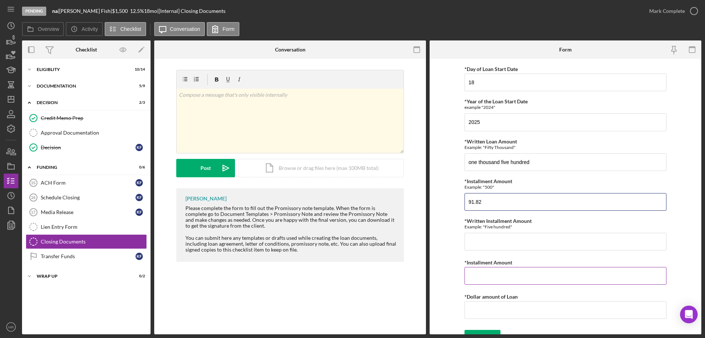
scroll to position [225, 0]
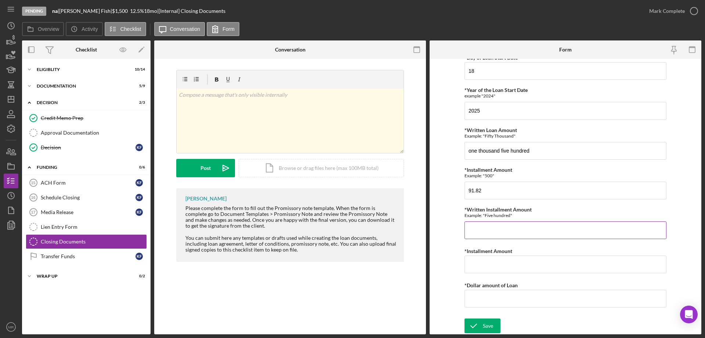
drag, startPoint x: 484, startPoint y: 232, endPoint x: 492, endPoint y: 233, distance: 7.4
click at [484, 231] on input "*Written Installment Amount" at bounding box center [566, 230] width 202 height 18
click at [491, 261] on input "*Installment Amount" at bounding box center [566, 264] width 202 height 18
click at [494, 297] on input "*Dollar amount of Loan" at bounding box center [566, 298] width 202 height 18
click at [484, 325] on div "Save" at bounding box center [488, 325] width 10 height 15
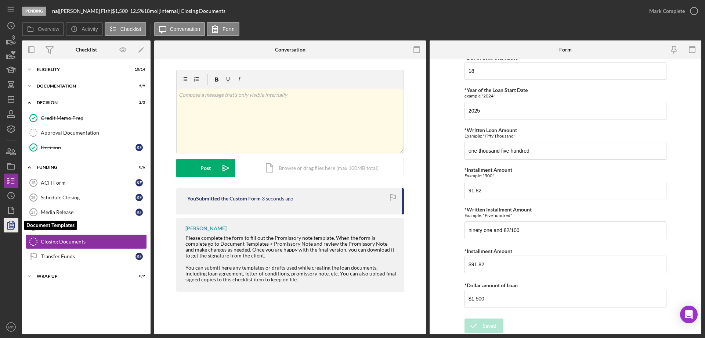
click at [6, 225] on icon "button" at bounding box center [11, 225] width 18 height 18
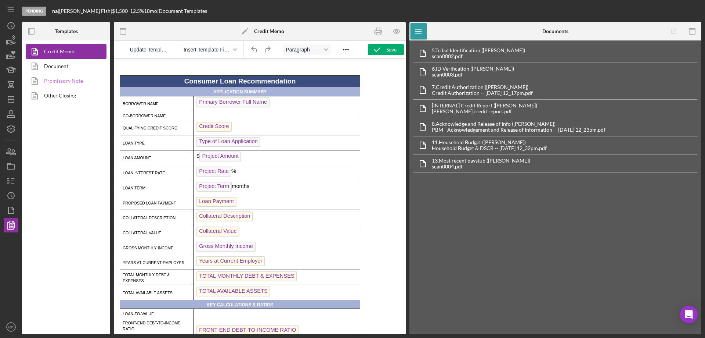
click at [71, 78] on link "Promissory Note" at bounding box center [64, 80] width 77 height 15
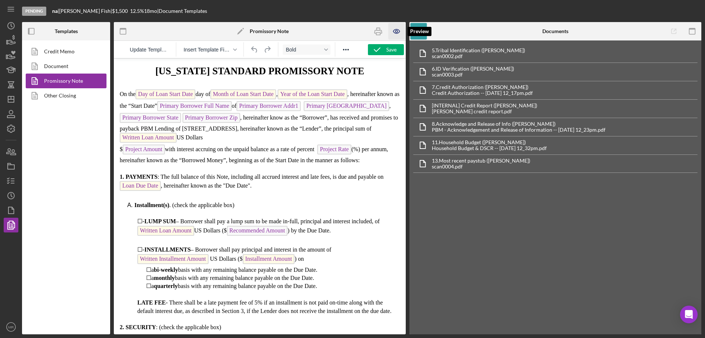
click at [397, 28] on icon "button" at bounding box center [397, 31] width 17 height 17
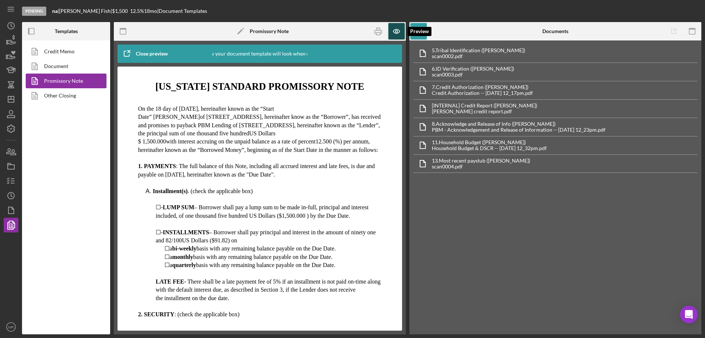
click at [394, 31] on icon "button" at bounding box center [397, 31] width 17 height 17
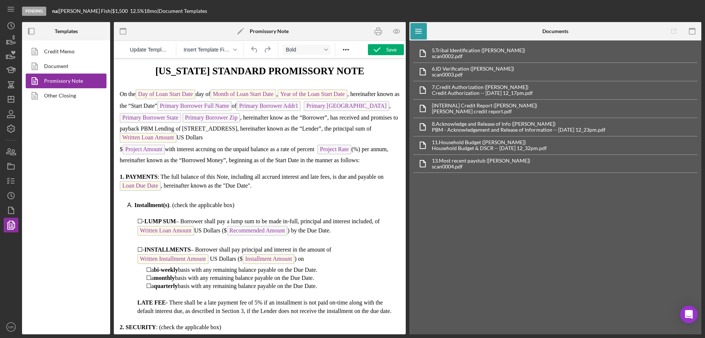
click at [136, 137] on span "of Primary Borrower Addr1 Primary Borrower City , Primary Borrower State Primar…" at bounding box center [259, 121] width 278 height 38
click at [388, 47] on div "Save" at bounding box center [391, 49] width 10 height 11
click at [395, 30] on icon "button" at bounding box center [397, 31] width 17 height 17
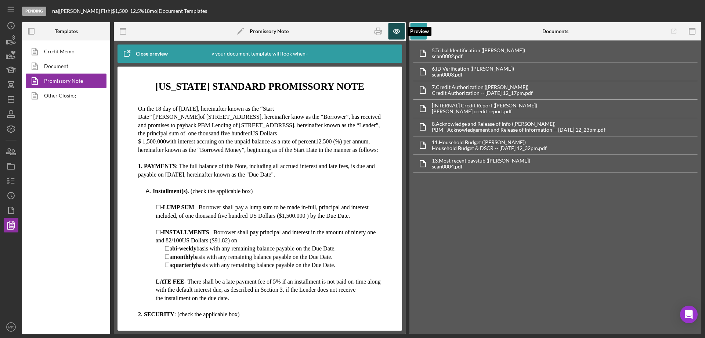
click at [399, 29] on icon "button" at bounding box center [397, 31] width 17 height 17
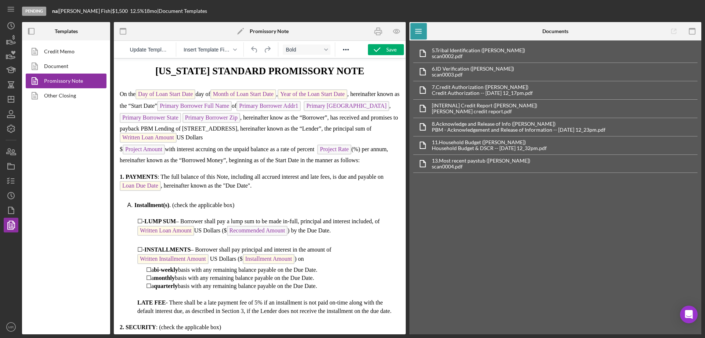
click at [165, 149] on span "Project Amount" at bounding box center [144, 149] width 42 height 10
click at [169, 151] on span "with interest accruing on the unpaid balance as a rate of percent" at bounding box center [240, 149] width 150 height 6
click at [382, 48] on icon "button" at bounding box center [377, 49] width 18 height 18
click at [398, 30] on icon "button" at bounding box center [397, 31] width 17 height 17
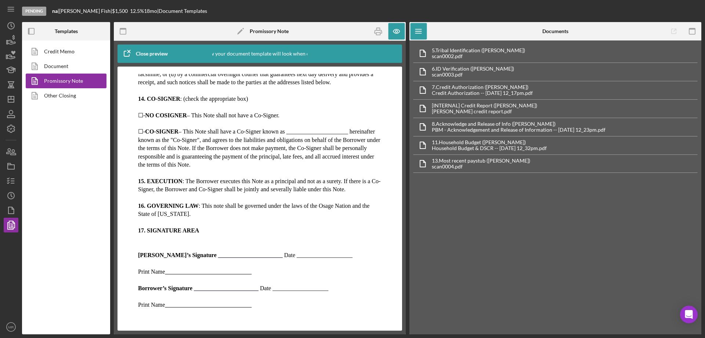
scroll to position [772, 0]
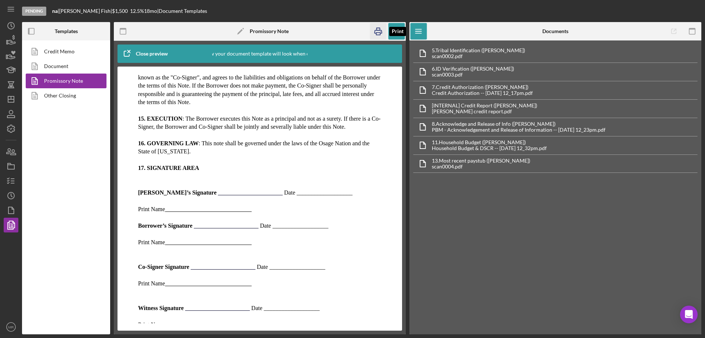
click at [377, 30] on rect "button" at bounding box center [378, 29] width 3 height 2
click at [14, 94] on icon "Icon/Dashboard" at bounding box center [11, 99] width 18 height 18
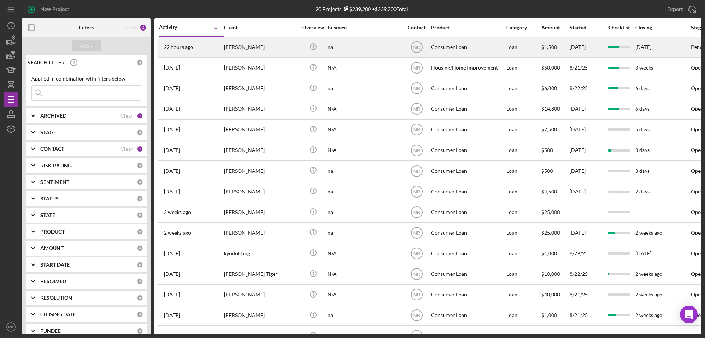
click at [283, 49] on div "Kari Fish" at bounding box center [260, 46] width 73 height 19
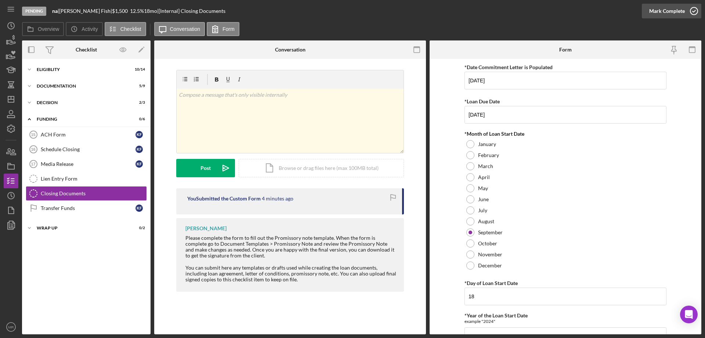
click at [693, 8] on circle "button" at bounding box center [694, 10] width 7 height 7
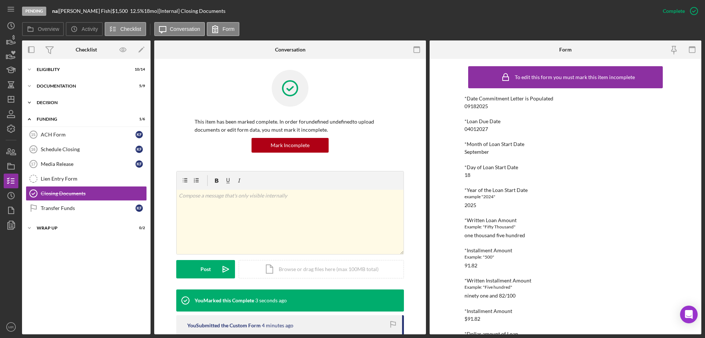
click at [40, 101] on div "Decision" at bounding box center [89, 102] width 105 height 4
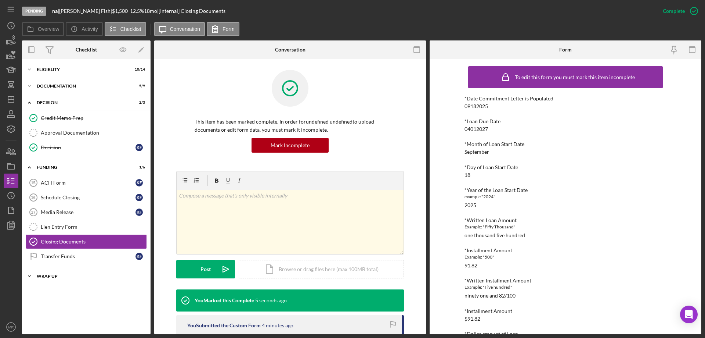
click at [92, 283] on div "Icon/Expander Wrap up 0 / 2" at bounding box center [86, 276] width 129 height 15
click at [12, 98] on icon "Icon/Dashboard" at bounding box center [11, 99] width 18 height 18
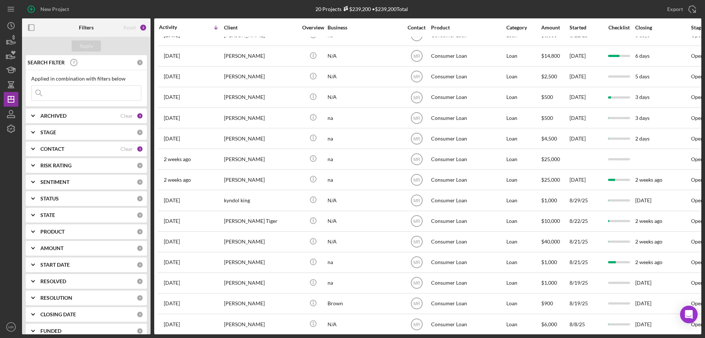
scroll to position [124, 0]
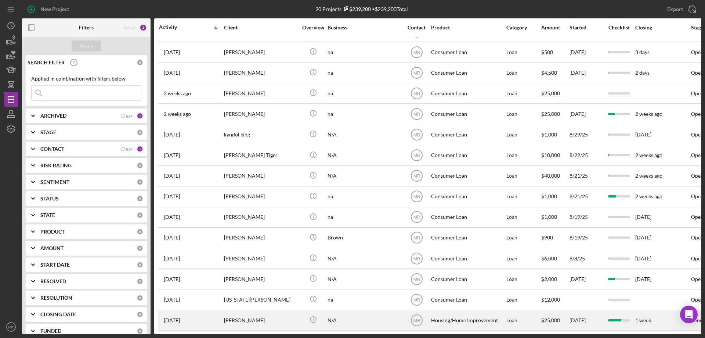
click at [271, 311] on div "Aimee Inglis" at bounding box center [260, 319] width 73 height 19
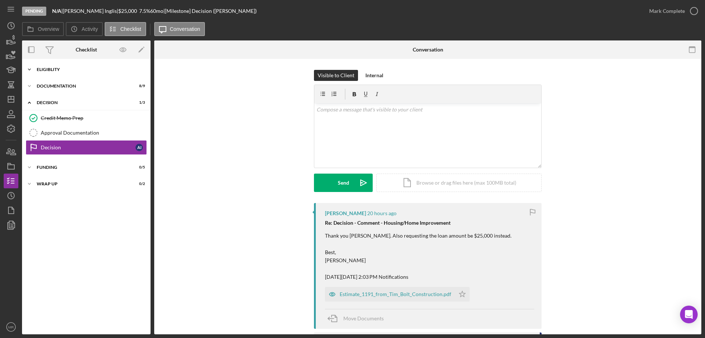
click at [54, 69] on div "Eligiblity" at bounding box center [89, 69] width 105 height 4
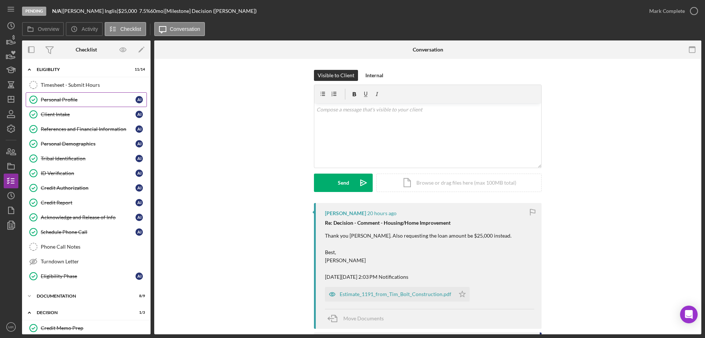
click at [51, 100] on div "Personal Profile" at bounding box center [88, 100] width 95 height 6
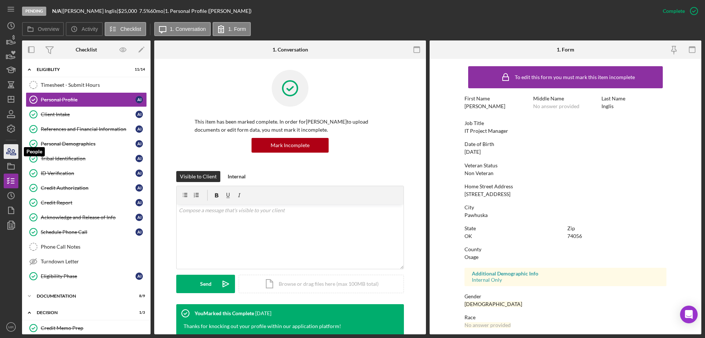
click at [8, 154] on icon "button" at bounding box center [11, 151] width 18 height 18
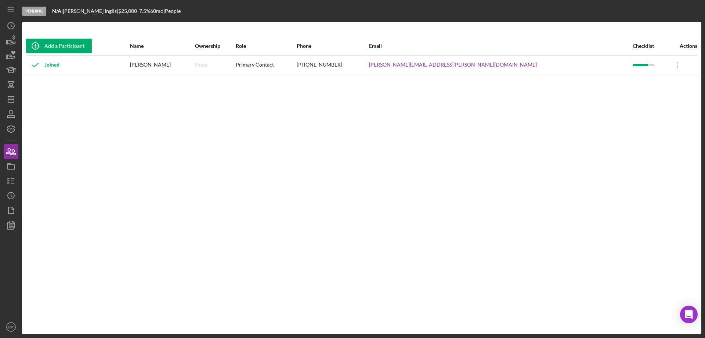
click at [361, 174] on div "Add a Participant Name Ownership Role Phone Email Checklist Actions Joined Aime…" at bounding box center [362, 178] width 680 height 283
click at [296, 38] on div "Role" at bounding box center [266, 46] width 60 height 18
click at [8, 98] on polygon "button" at bounding box center [11, 99] width 6 height 6
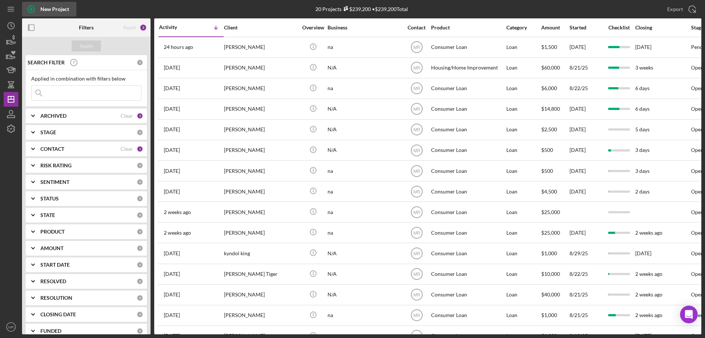
click at [47, 10] on div "New Project" at bounding box center [54, 9] width 29 height 15
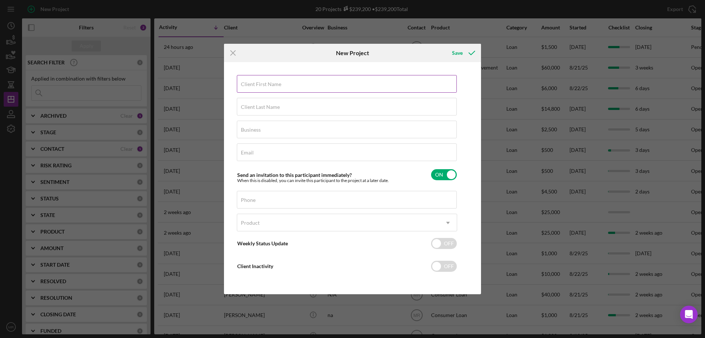
click at [301, 86] on input "Client First Name" at bounding box center [347, 84] width 220 height 18
click at [275, 130] on input "Business" at bounding box center [347, 130] width 220 height 18
click at [296, 199] on input "Phone" at bounding box center [347, 200] width 220 height 18
click at [305, 221] on div "Product" at bounding box center [338, 222] width 202 height 17
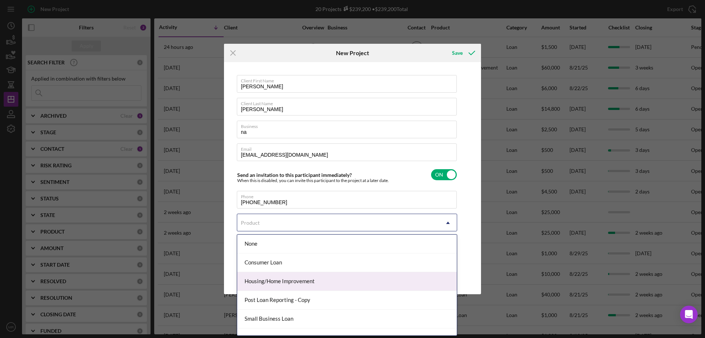
click at [296, 280] on div "Housing/Home Improvement" at bounding box center [347, 281] width 220 height 19
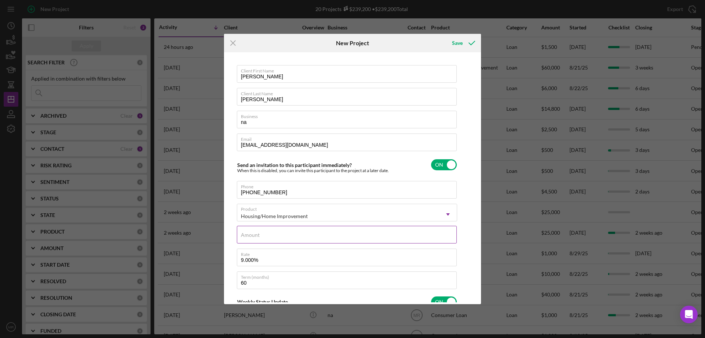
click at [260, 235] on input "Amount" at bounding box center [347, 235] width 220 height 18
click at [462, 46] on div "Save" at bounding box center [457, 43] width 11 height 15
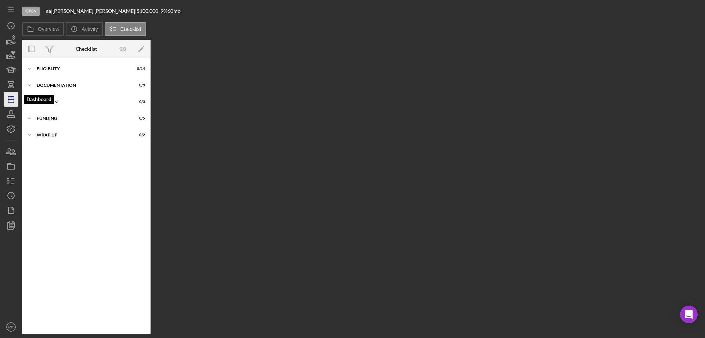
click at [12, 99] on line "button" at bounding box center [11, 99] width 6 height 0
